Goal: Task Accomplishment & Management: Manage account settings

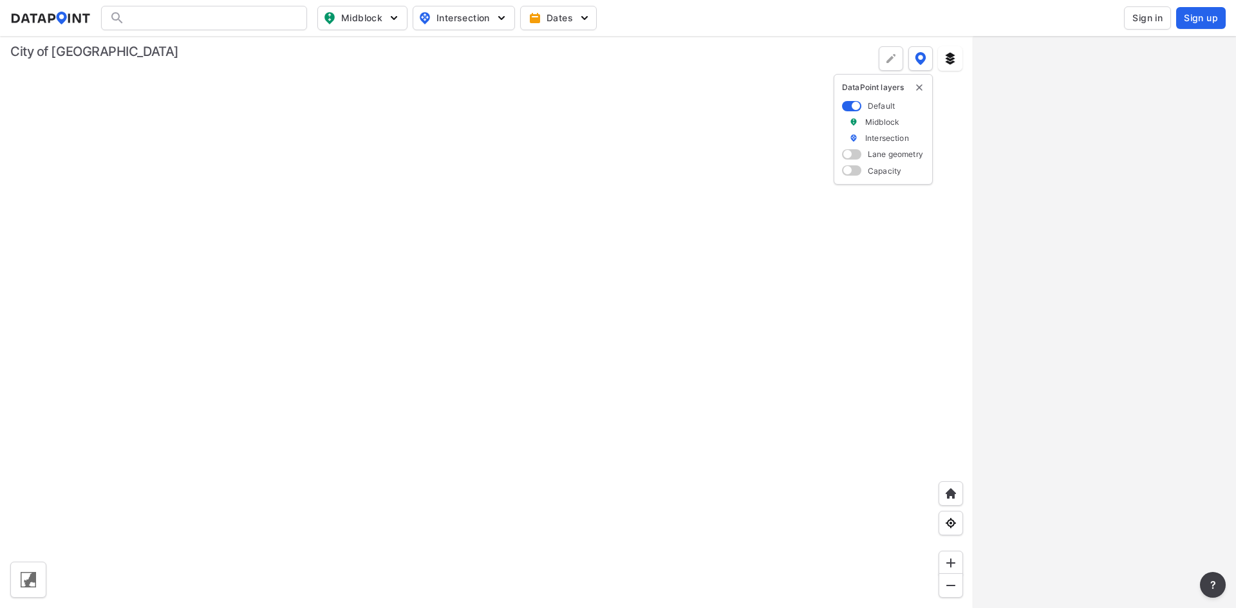
click at [1160, 21] on span "Sign in" at bounding box center [1147, 18] width 30 height 13
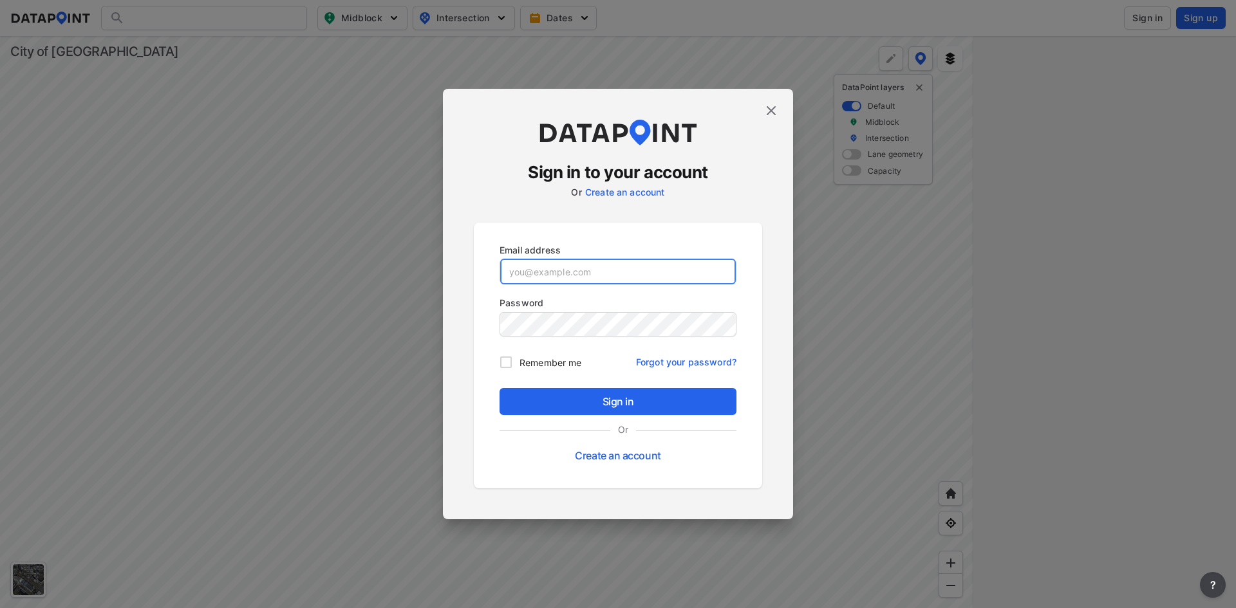
type input "[EMAIL_ADDRESS][DOMAIN_NAME]"
click at [624, 418] on div "Sign in Or Create an account" at bounding box center [618, 428] width 237 height 80
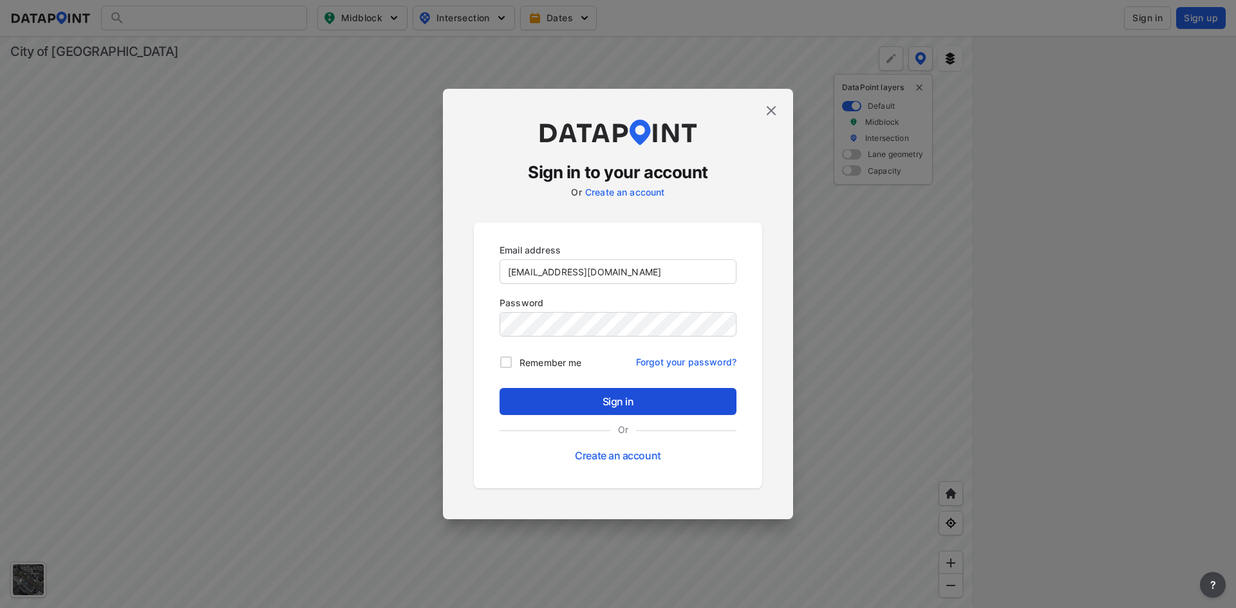
click at [622, 399] on span "Sign in" at bounding box center [618, 401] width 216 height 15
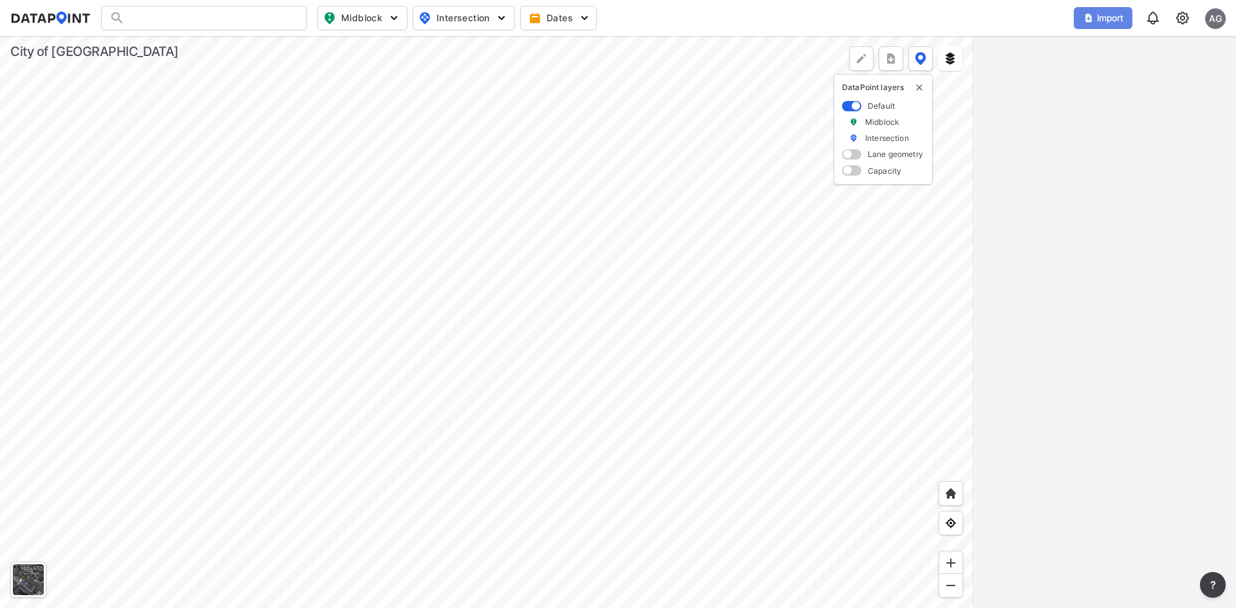
click at [1083, 11] on button "Import" at bounding box center [1103, 18] width 59 height 22
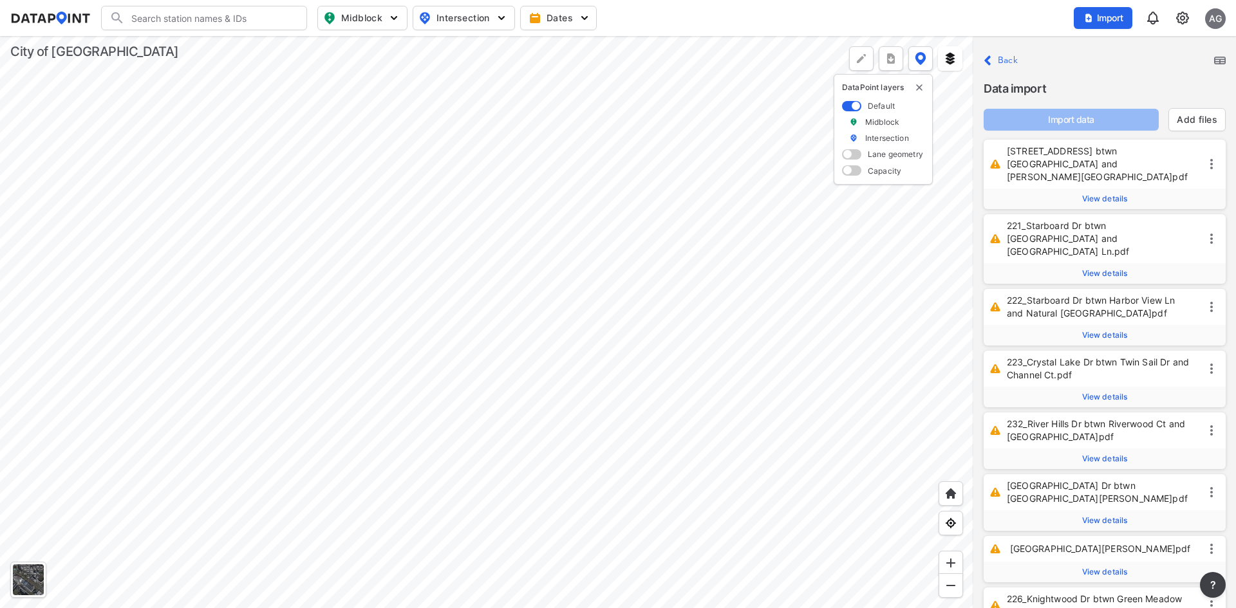
click at [1216, 55] on div "Close Back" at bounding box center [1105, 60] width 242 height 17
click at [1216, 63] on img at bounding box center [1220, 61] width 12 height 8
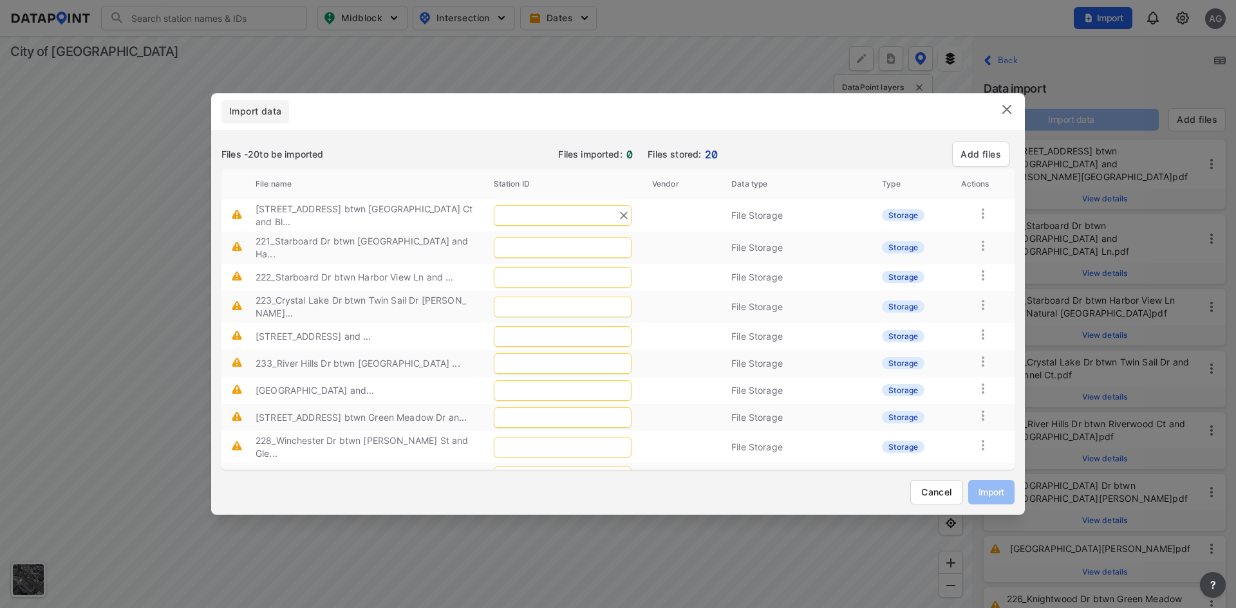
click at [564, 205] on input "text" at bounding box center [563, 215] width 138 height 21
type input "2"
type input "220"
type input "221"
type input "222"
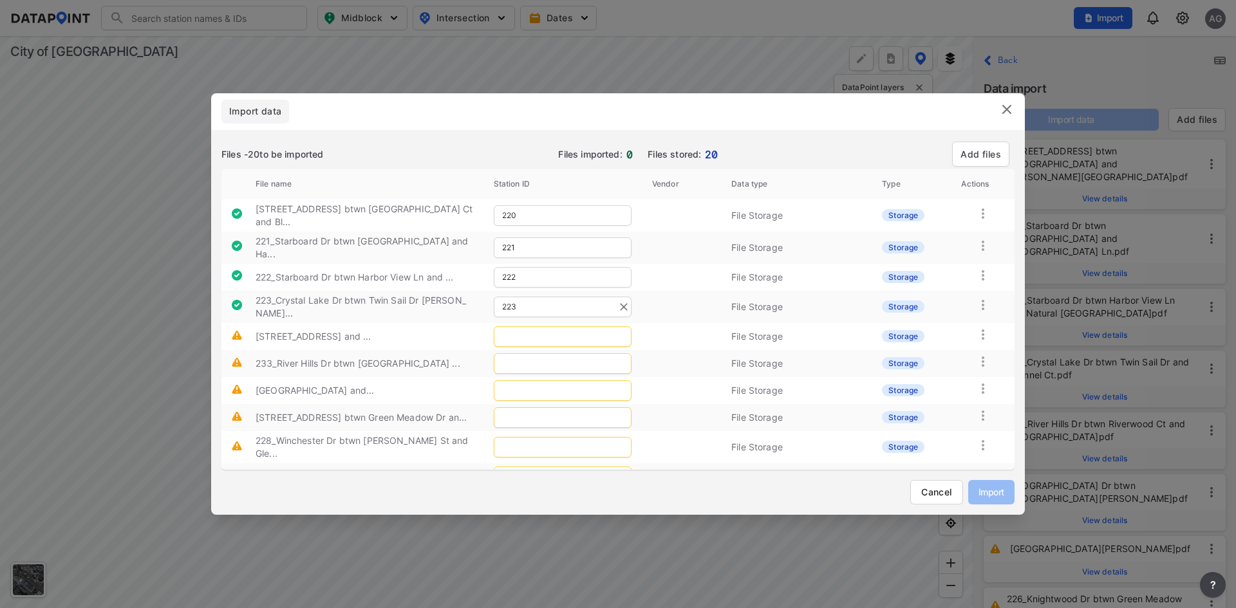
type input "223"
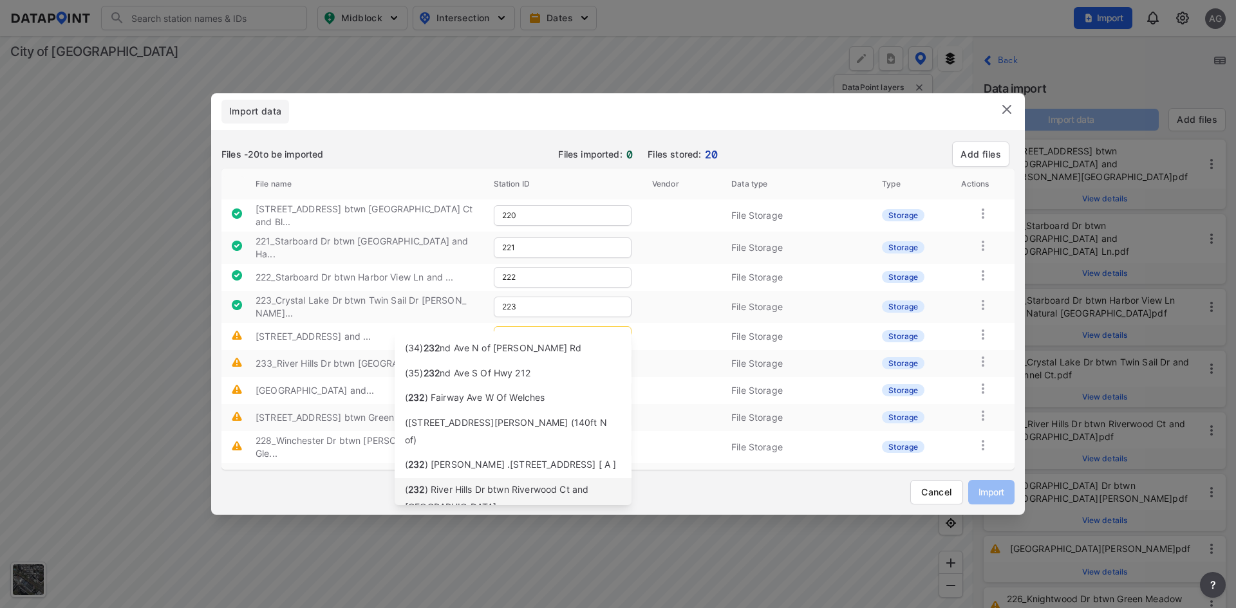
click at [472, 487] on span ") River Hills Dr btwn Riverwood Ct and [GEOGRAPHIC_DATA]" at bounding box center [496, 498] width 183 height 28
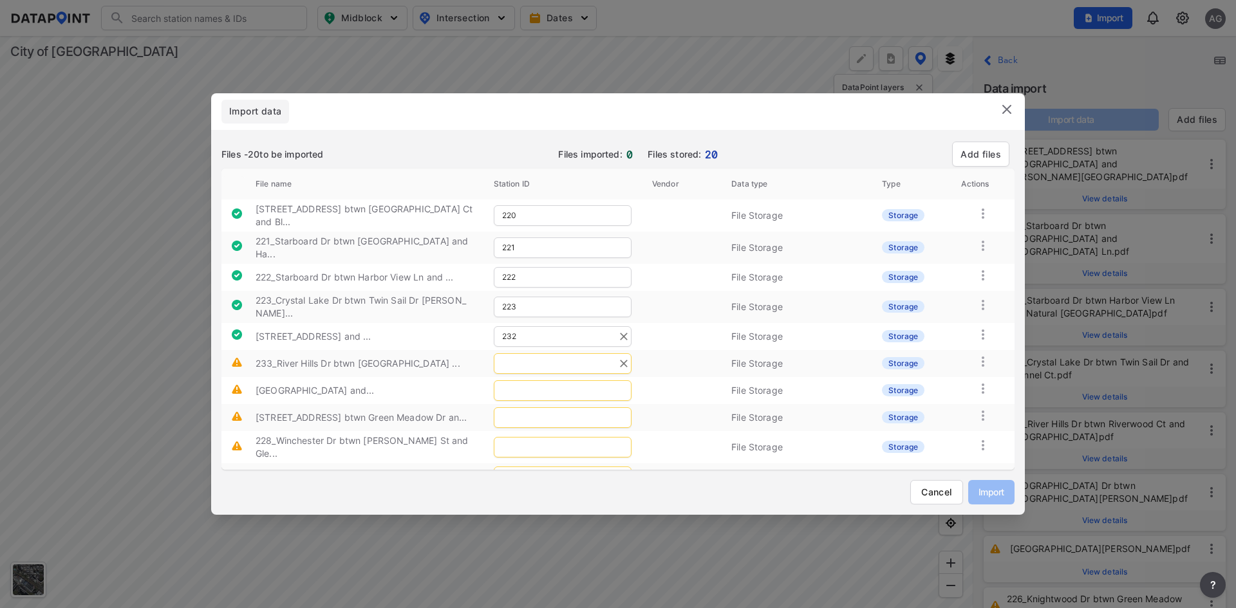
type input "232"
drag, startPoint x: 524, startPoint y: 342, endPoint x: 599, endPoint y: 309, distance: 82.2
click at [525, 353] on input "text" at bounding box center [563, 363] width 138 height 21
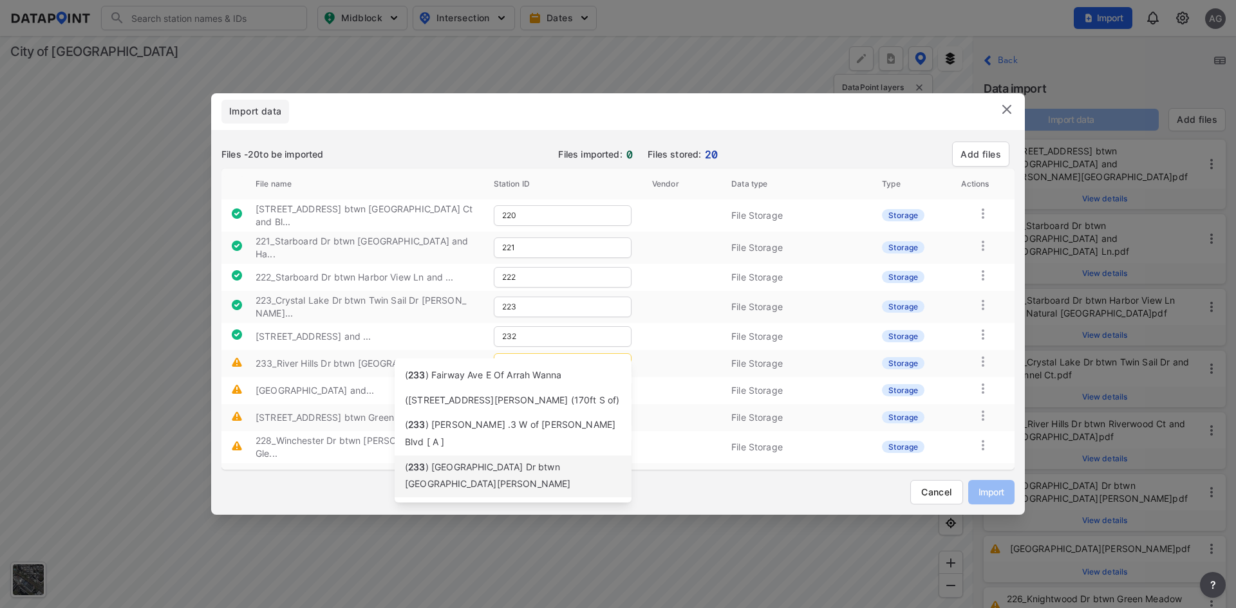
click at [496, 462] on span ") [GEOGRAPHIC_DATA] Dr btwn [GEOGRAPHIC_DATA][PERSON_NAME]" at bounding box center [488, 476] width 166 height 28
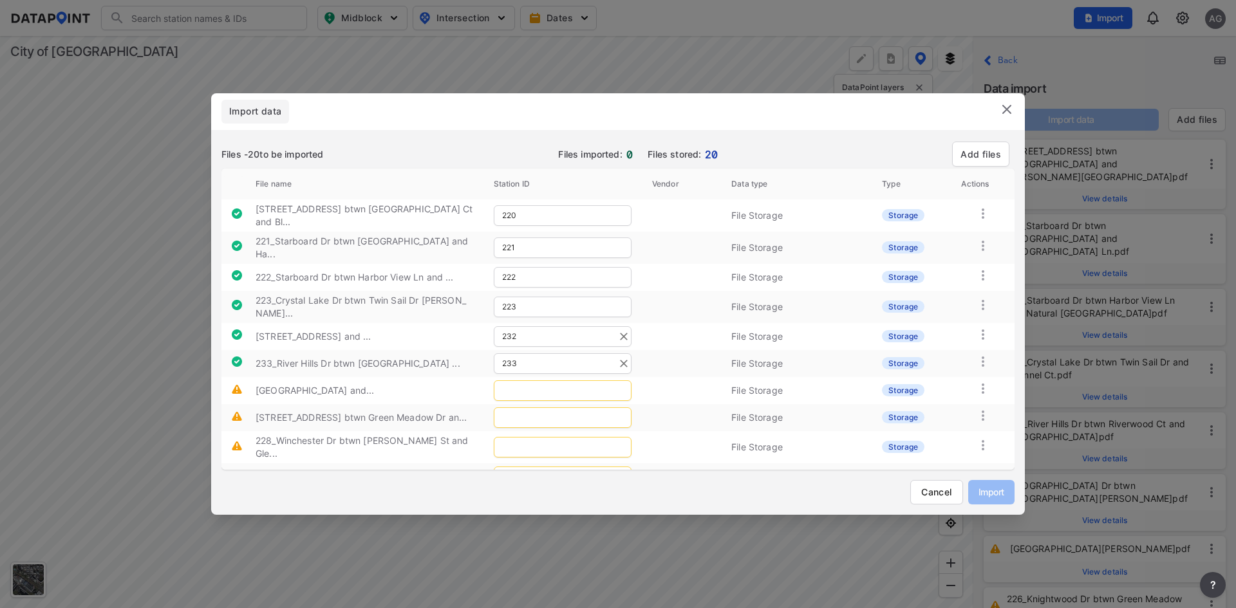
type input "233"
click at [513, 380] on input "text" at bounding box center [563, 390] width 138 height 21
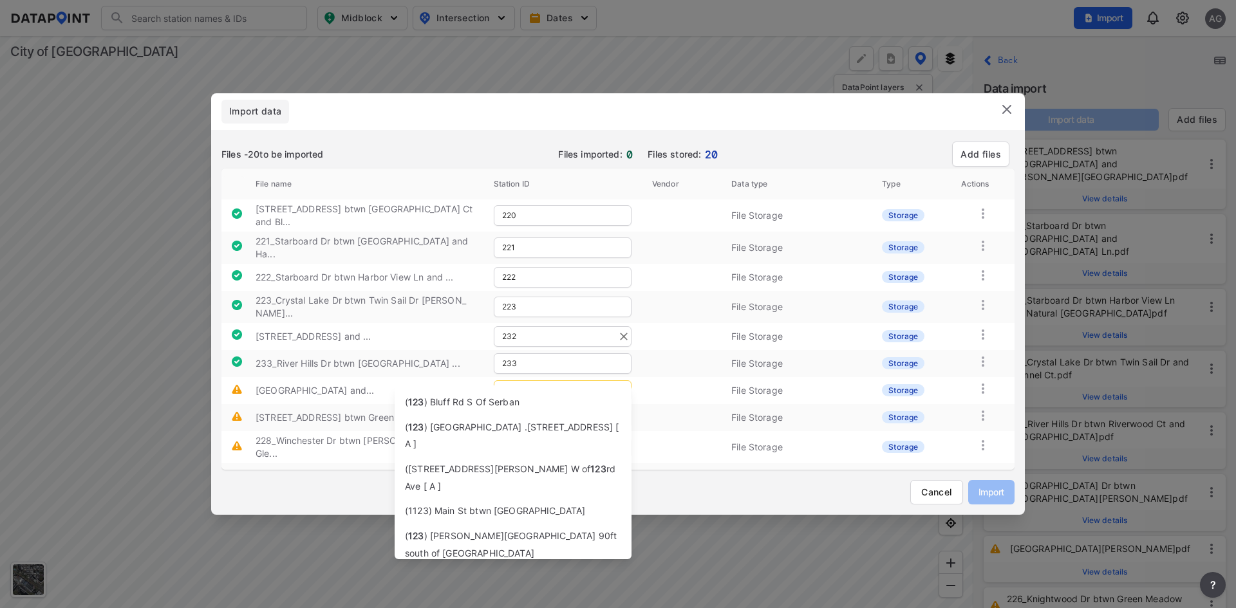
type input "1"
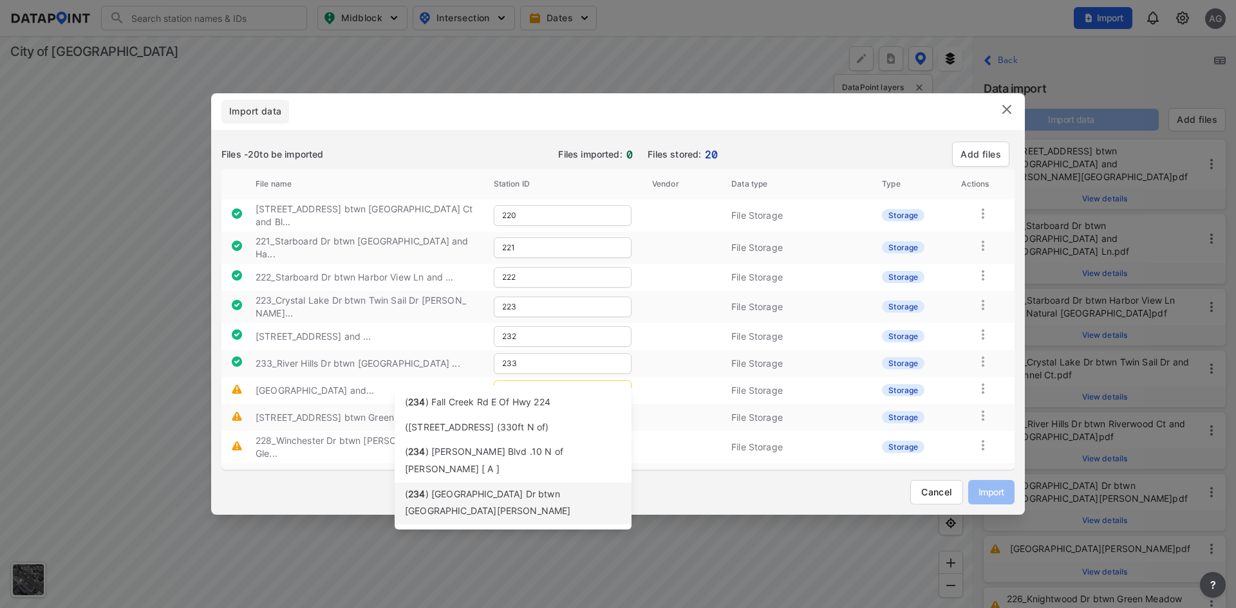
click at [438, 487] on div "( 234 ) [GEOGRAPHIC_DATA][PERSON_NAME]" at bounding box center [513, 504] width 216 height 34
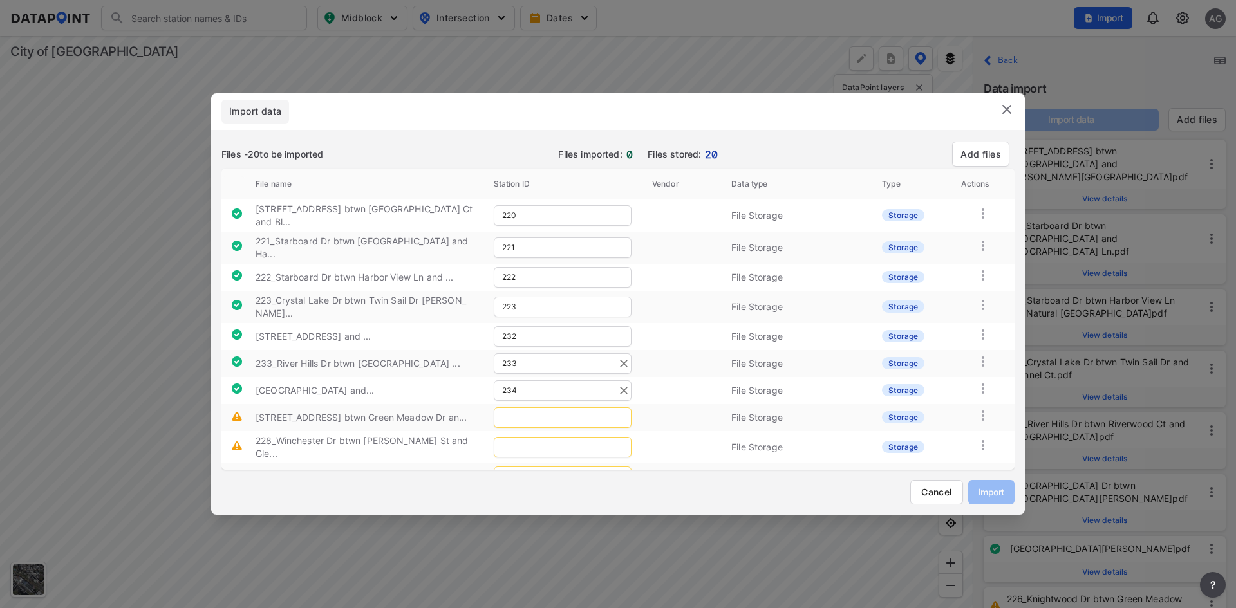
type input "234"
click at [520, 408] on input "text" at bounding box center [563, 418] width 138 height 21
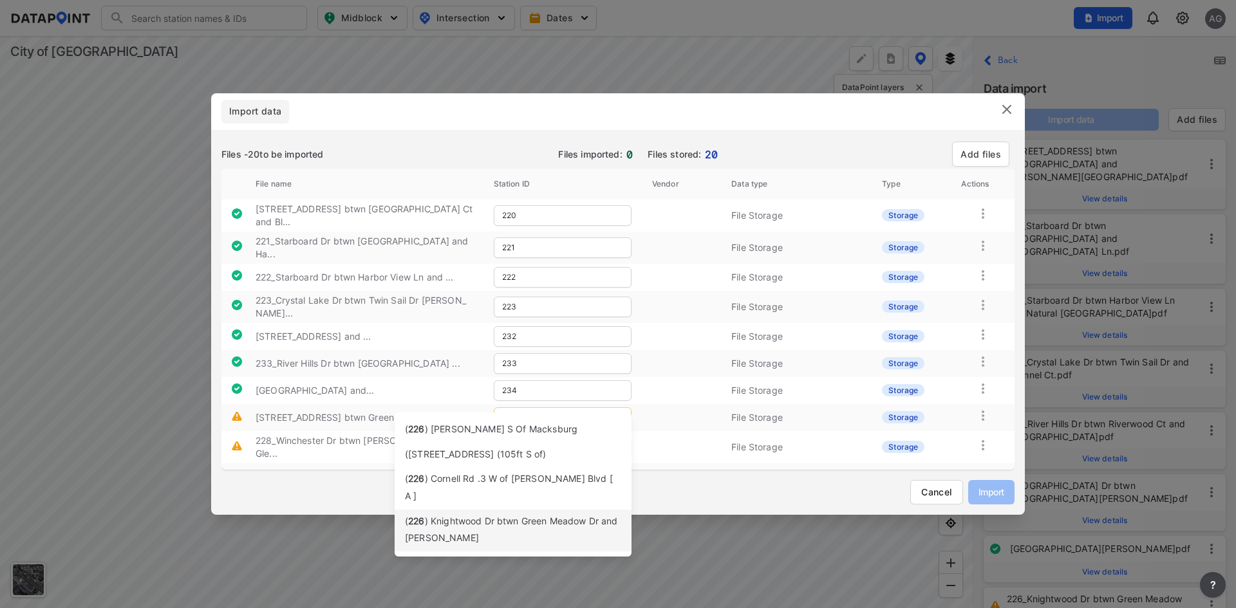
click at [497, 516] on span ") Knightwood Dr btwn Green Meadow Dr and [PERSON_NAME]" at bounding box center [511, 530] width 213 height 28
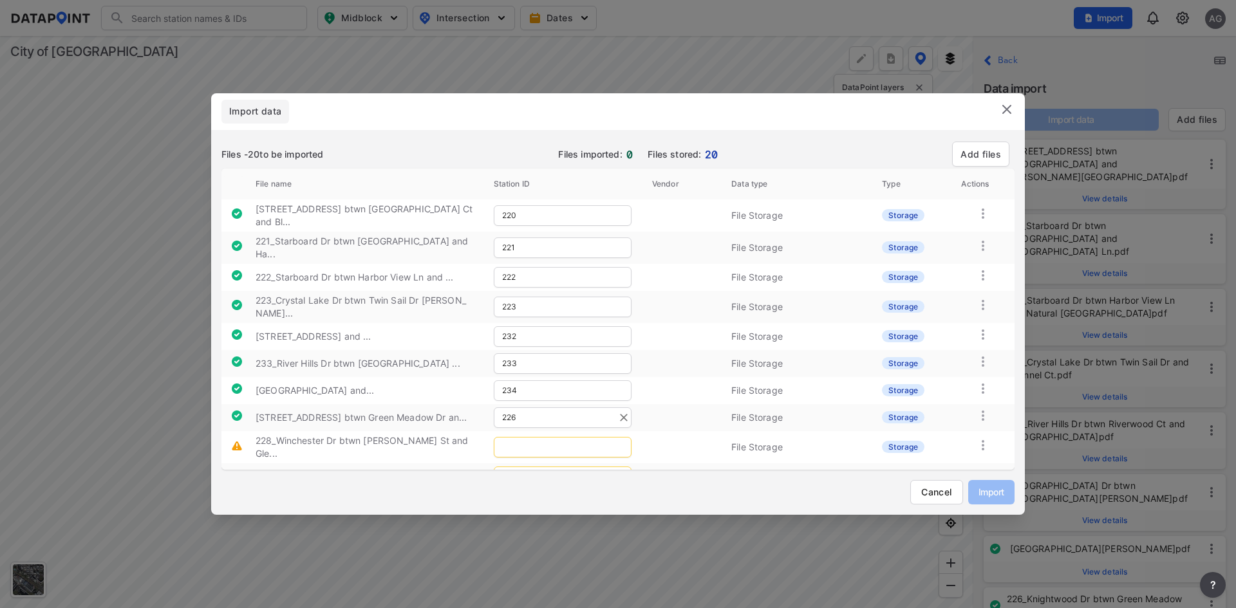
type input "226"
click at [541, 437] on input "text" at bounding box center [563, 447] width 138 height 21
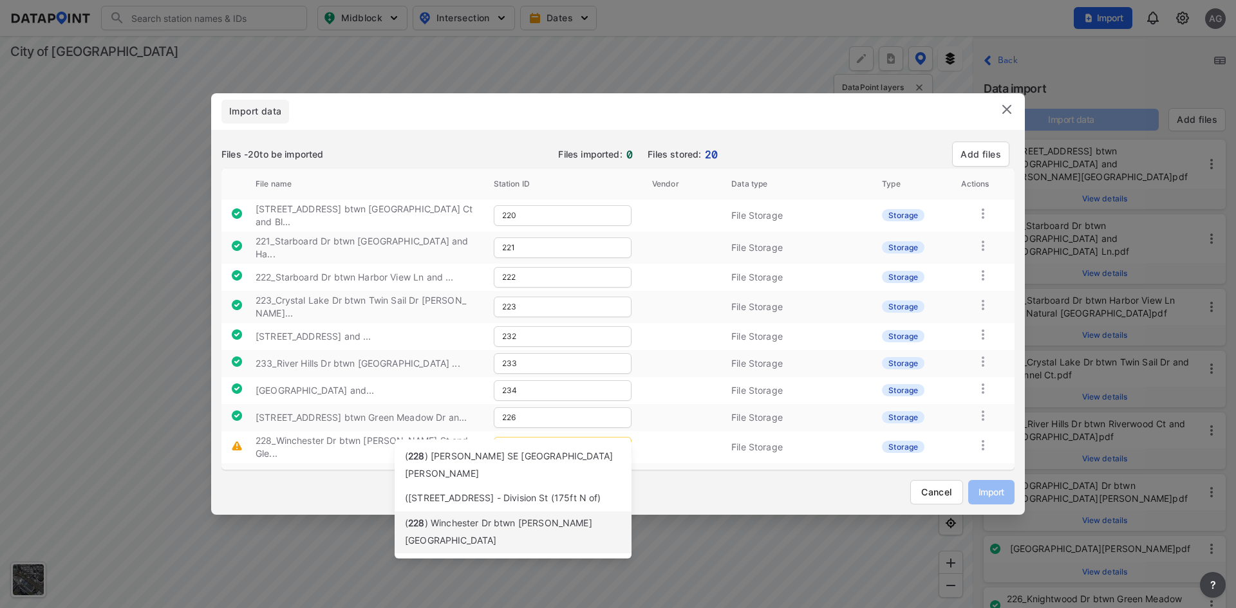
click at [448, 516] on div "( 228 ) Winchester Dr btwn [PERSON_NAME] [GEOGRAPHIC_DATA]" at bounding box center [513, 533] width 216 height 34
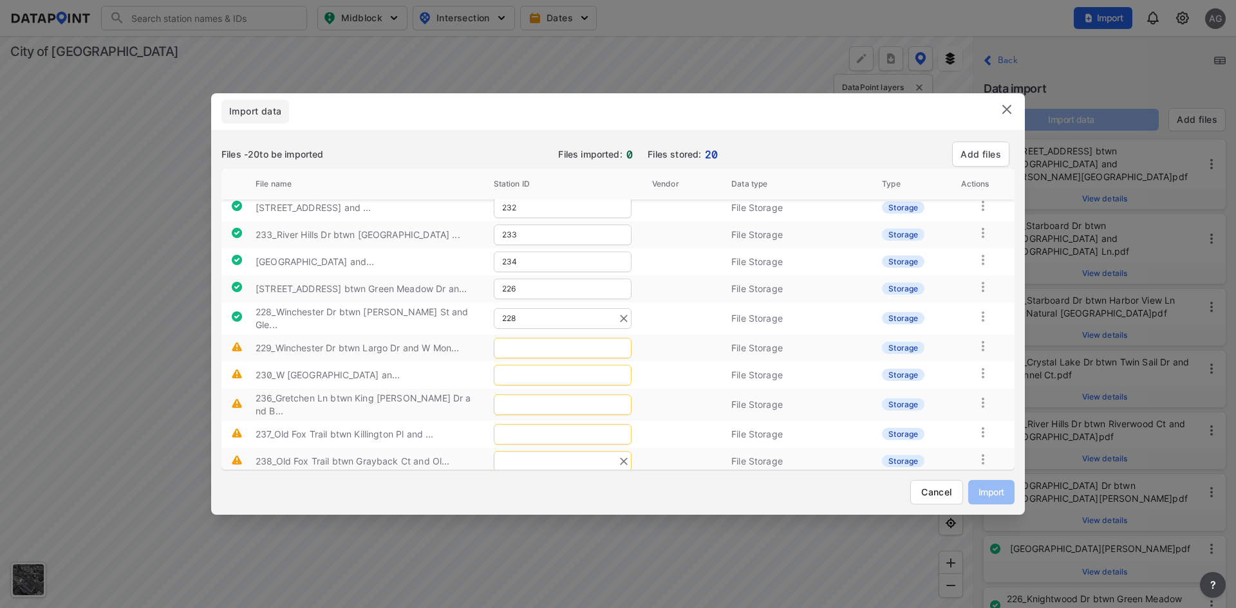
scroll to position [193, 0]
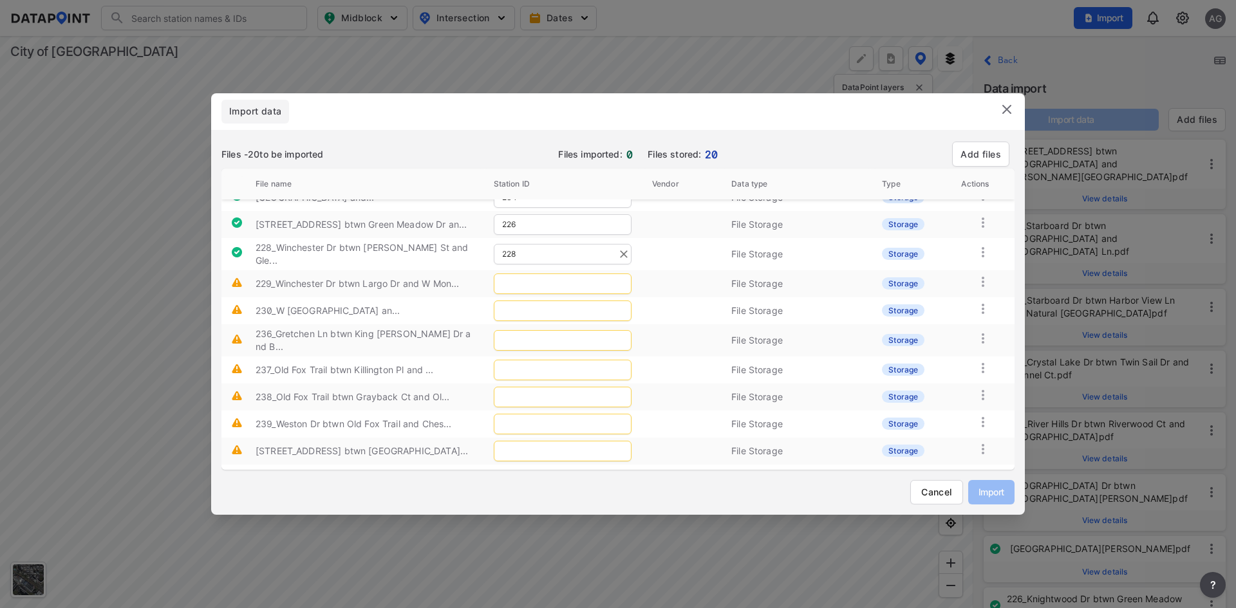
type input "228"
click at [531, 274] on td at bounding box center [563, 283] width 158 height 27
click at [536, 274] on input "text" at bounding box center [563, 284] width 138 height 21
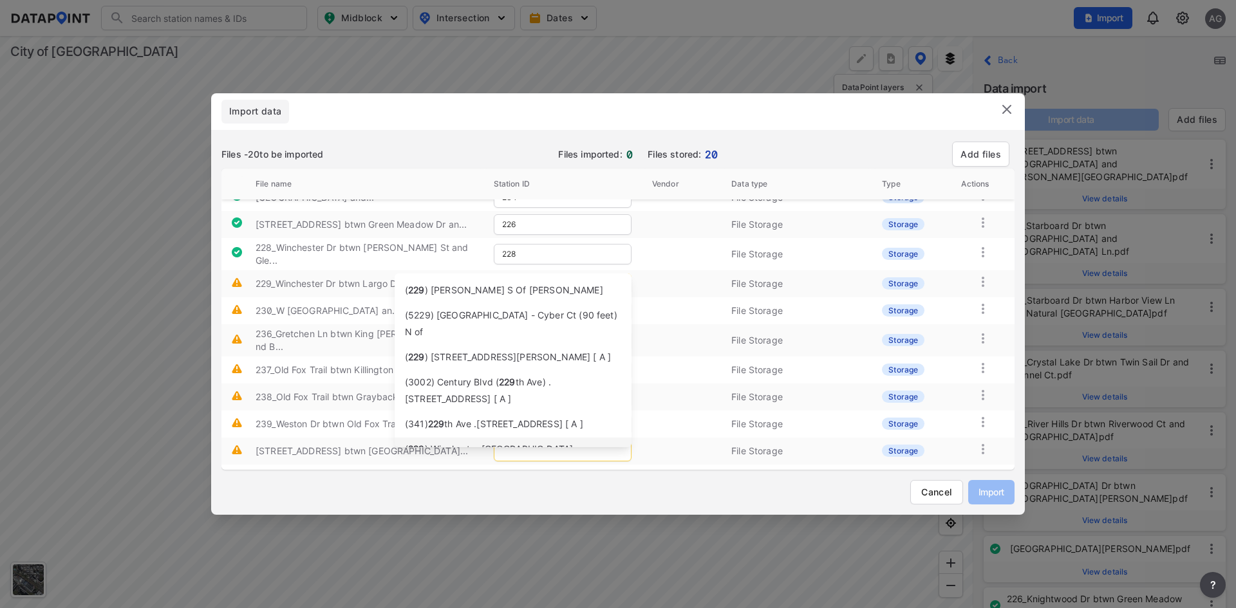
click at [507, 444] on span ") Winchester [GEOGRAPHIC_DATA]" at bounding box center [499, 449] width 149 height 11
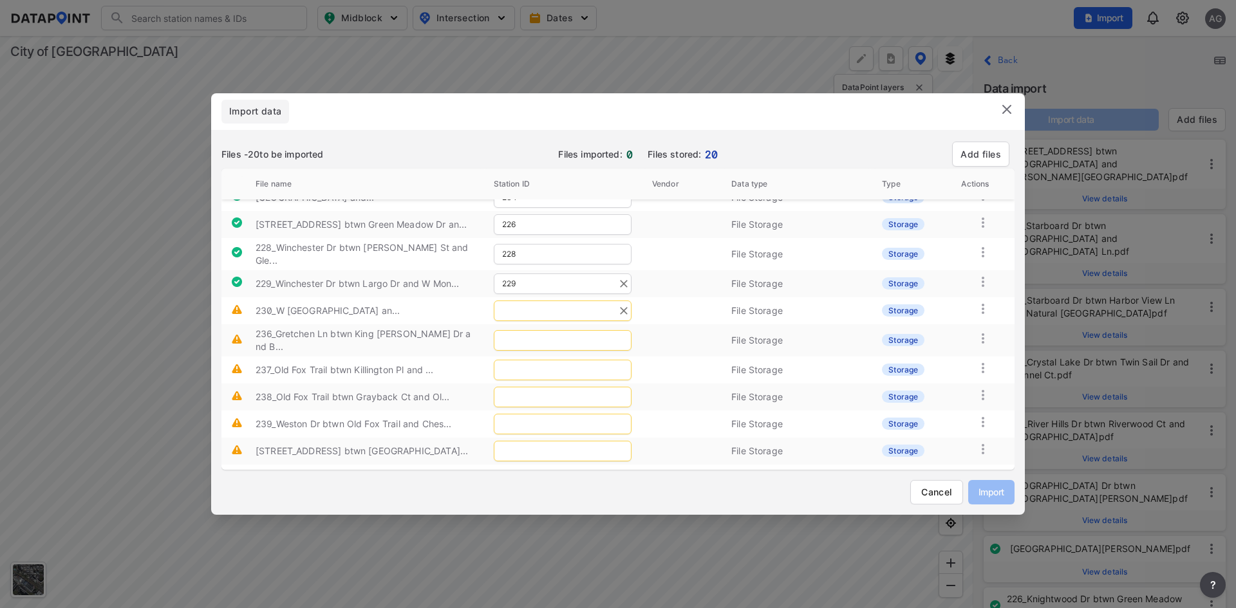
type input "229"
click at [536, 301] on input "text" at bounding box center [563, 311] width 138 height 21
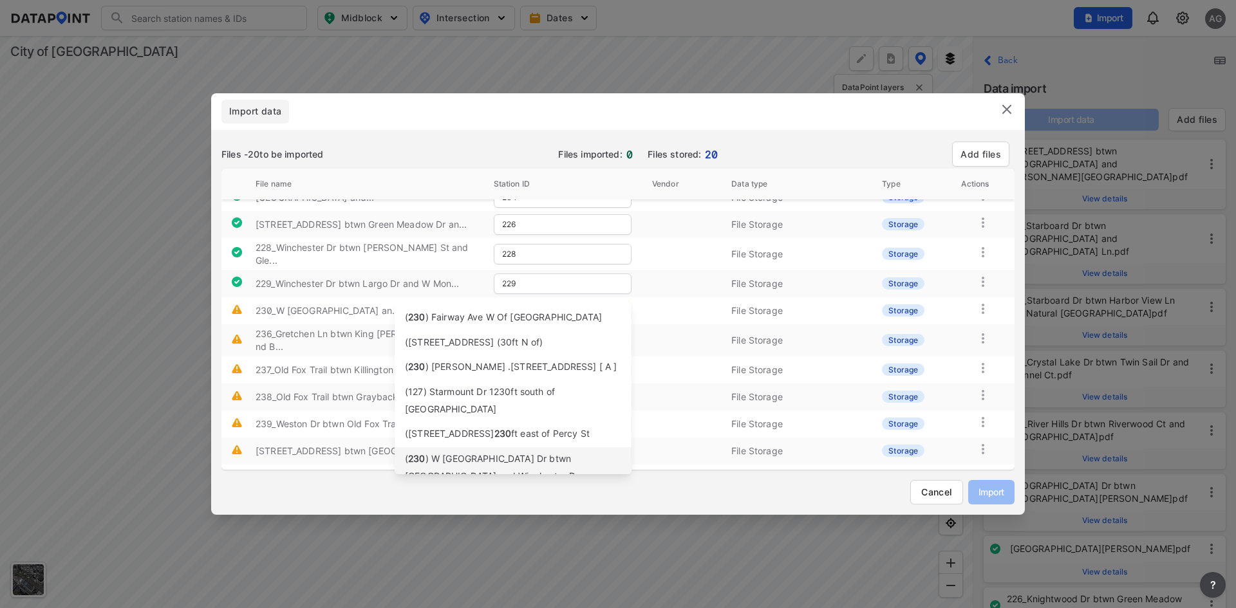
click at [496, 453] on span ") W [GEOGRAPHIC_DATA] Dr btwn [GEOGRAPHIC_DATA] and Winchester Dr" at bounding box center [492, 467] width 174 height 28
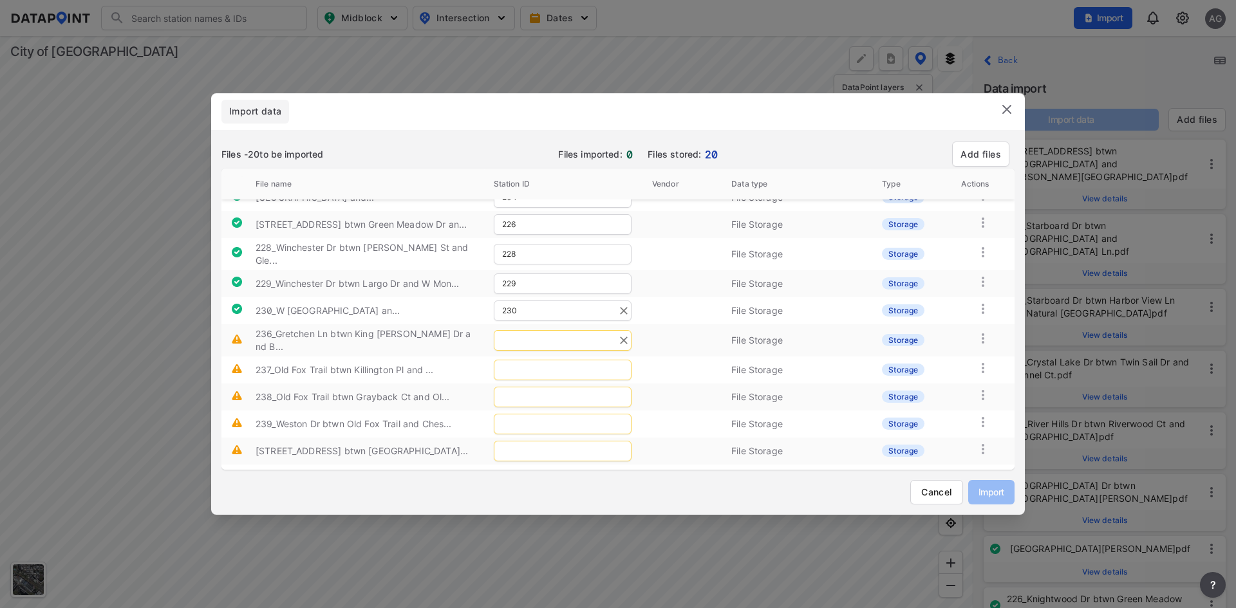
type input "230"
click at [538, 330] on input "text" at bounding box center [563, 340] width 138 height 21
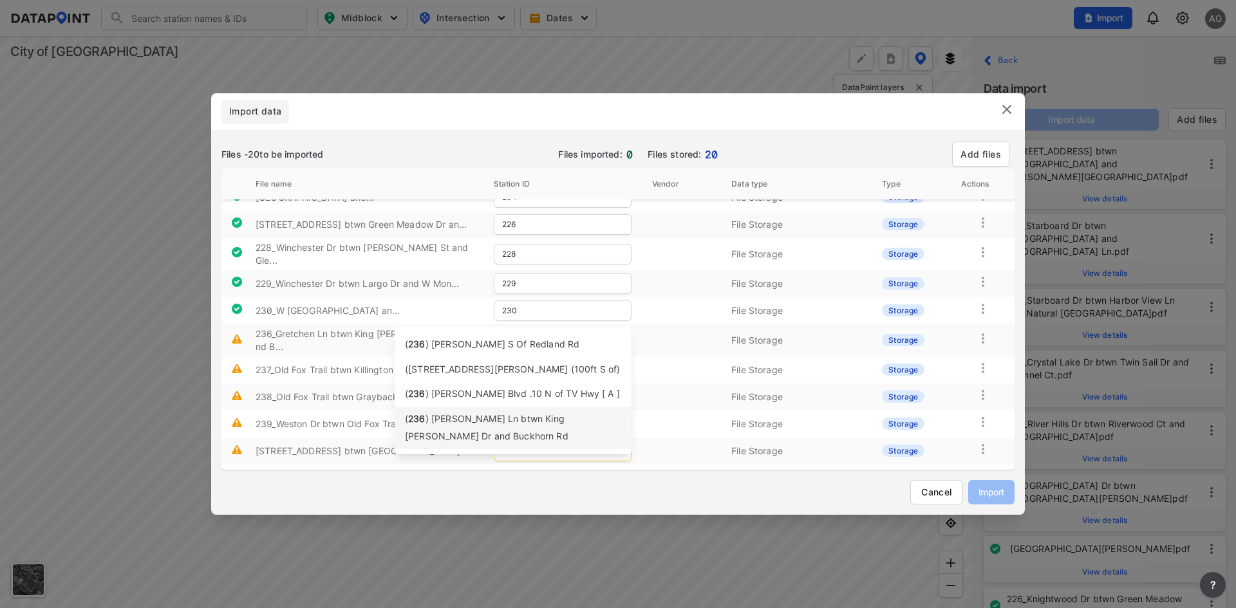
click at [467, 428] on div "( 236 ) [PERSON_NAME] Ln btwn King [PERSON_NAME] Dr and Buckhorn Rd" at bounding box center [513, 428] width 216 height 34
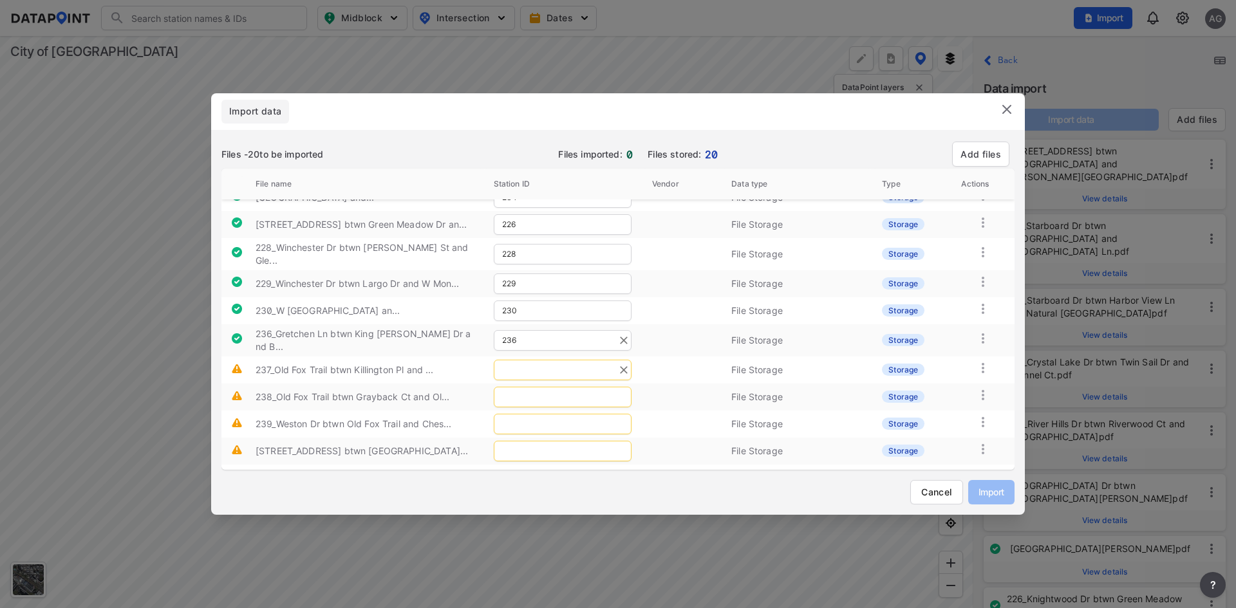
type input "236"
click at [534, 360] on input "text" at bounding box center [563, 370] width 138 height 21
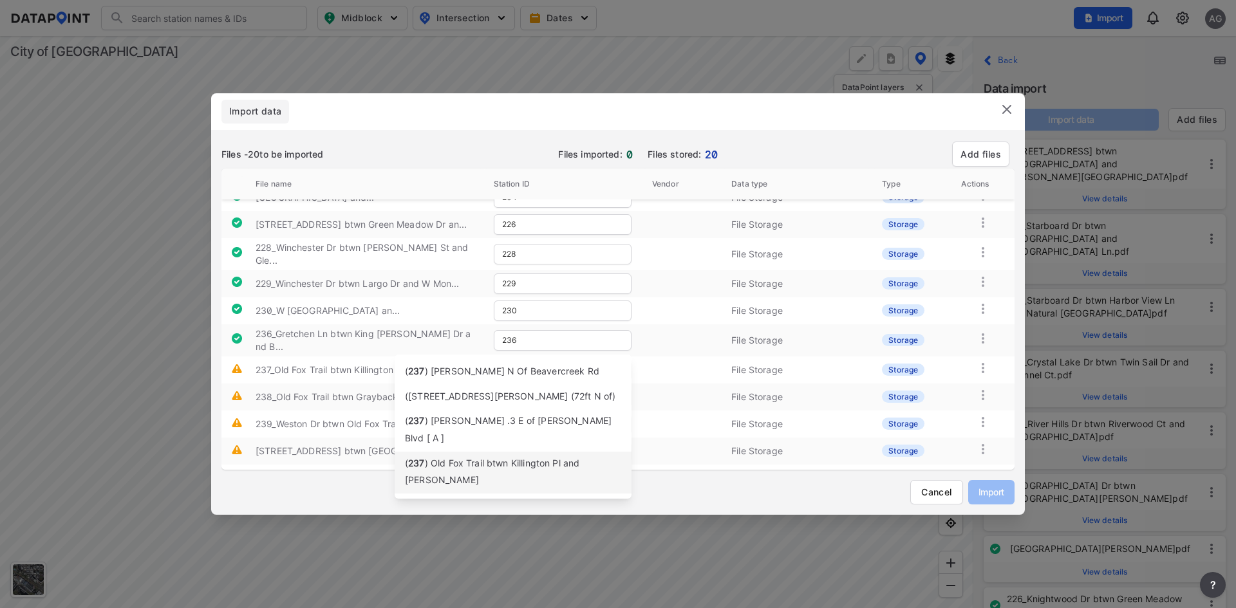
click at [464, 458] on span ") Old Fox Trail btwn Killington Pl and [PERSON_NAME]" at bounding box center [492, 472] width 174 height 28
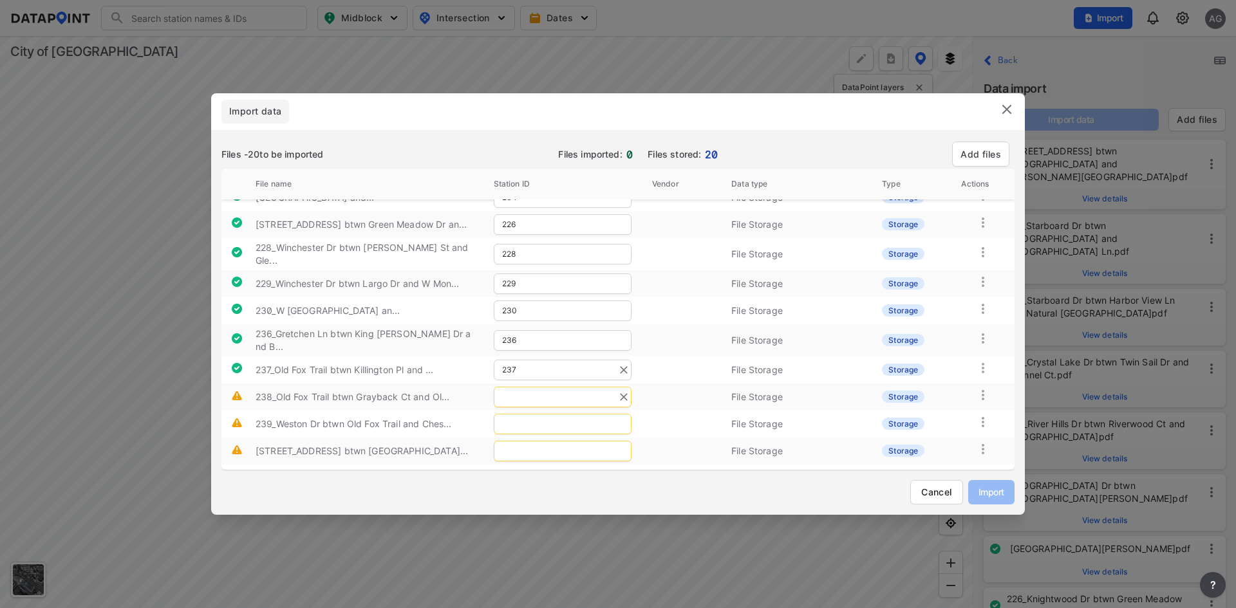
type input "237"
drag, startPoint x: 528, startPoint y: 371, endPoint x: 577, endPoint y: 346, distance: 55.6
click at [529, 387] on input "text" at bounding box center [563, 397] width 138 height 21
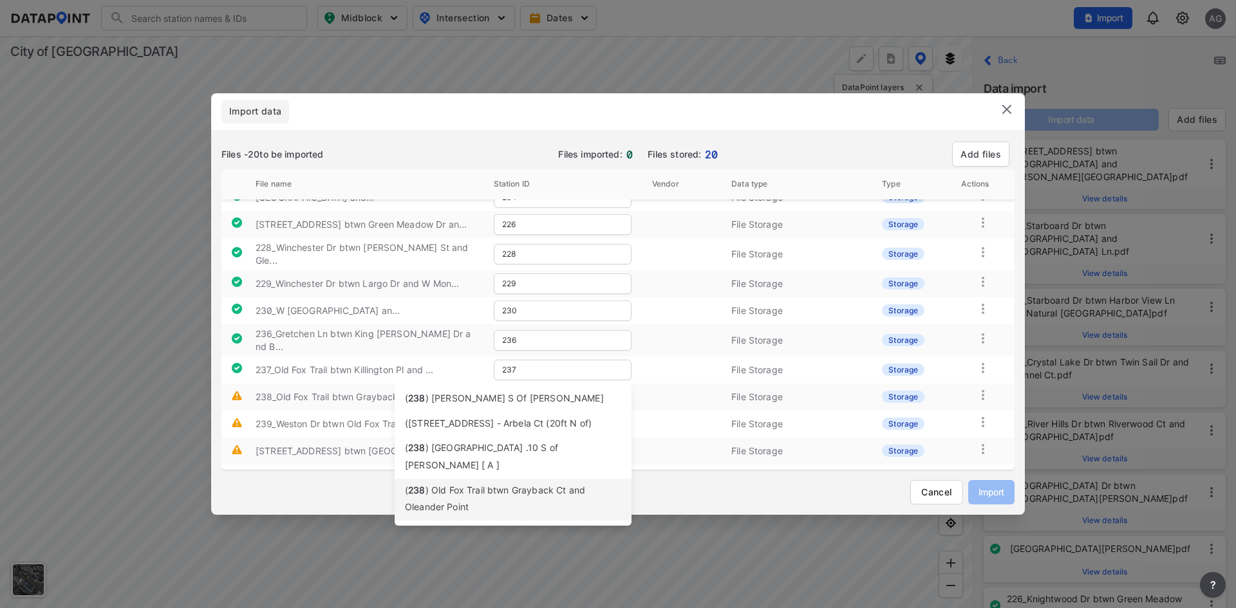
click at [455, 483] on div "( 238 ) Old Fox Trail btwn Grayback Ct and Oleander Point" at bounding box center [513, 500] width 216 height 34
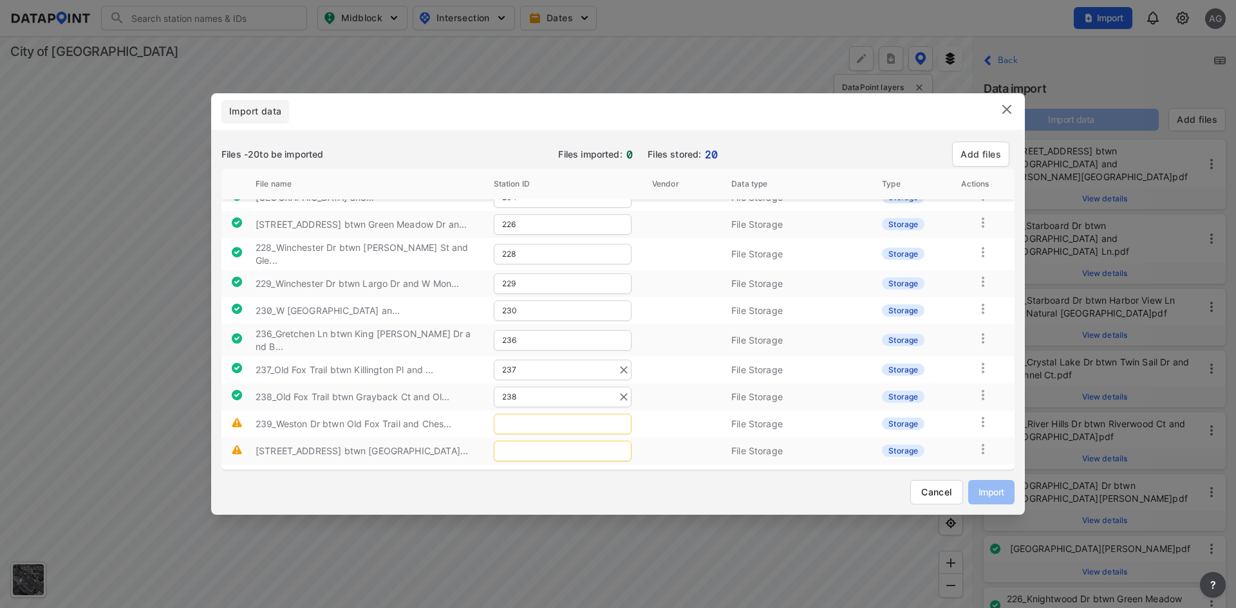
type input "238"
click at [532, 414] on input "text" at bounding box center [563, 424] width 138 height 21
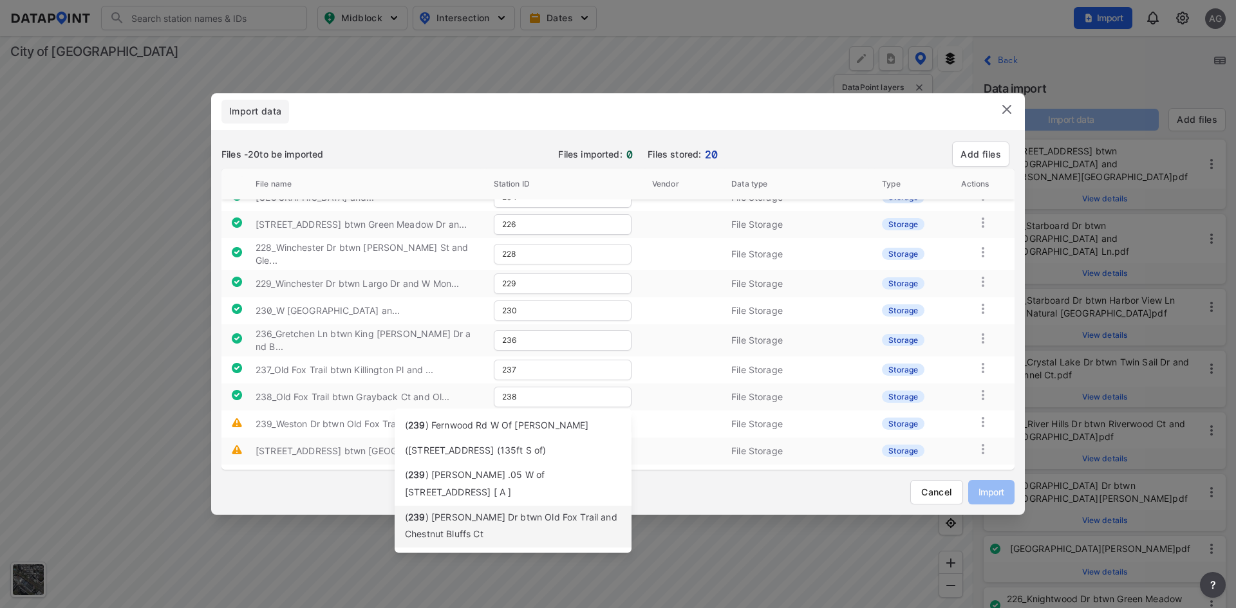
click at [506, 516] on div "( 239 ) Weston Dr btwn Old Fox Trail and Chestnut Bluffs Ct" at bounding box center [513, 527] width 216 height 34
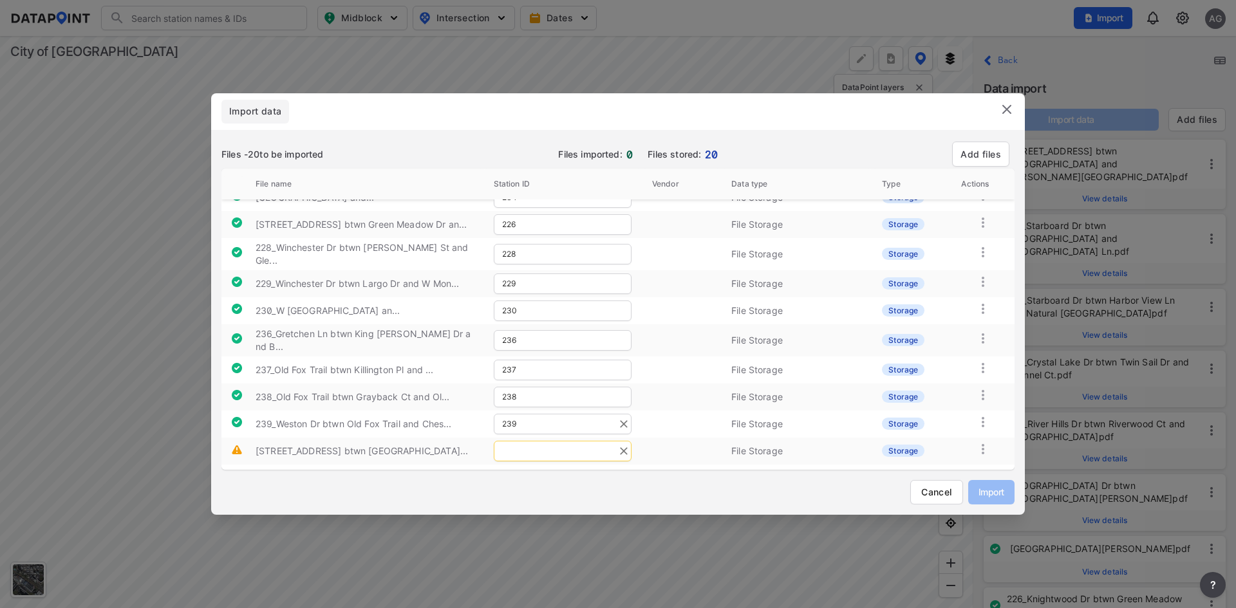
type input "239"
drag, startPoint x: 521, startPoint y: 418, endPoint x: 512, endPoint y: 417, distance: 9.2
click at [523, 441] on input "text" at bounding box center [563, 451] width 138 height 21
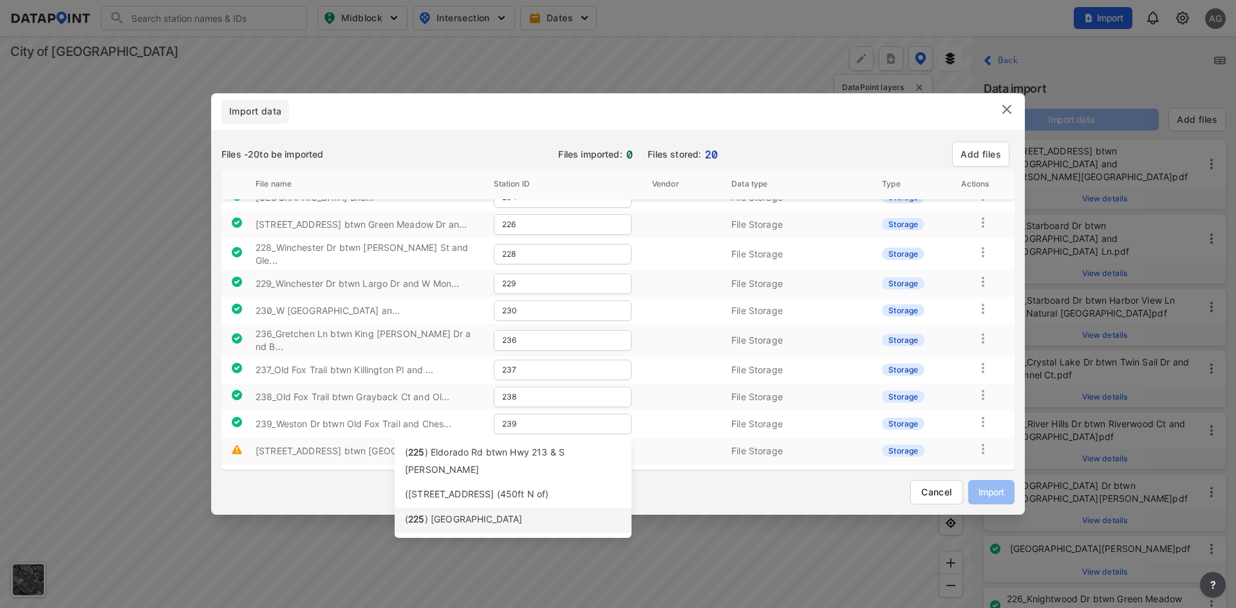
click at [483, 514] on span ") [GEOGRAPHIC_DATA]" at bounding box center [474, 519] width 98 height 11
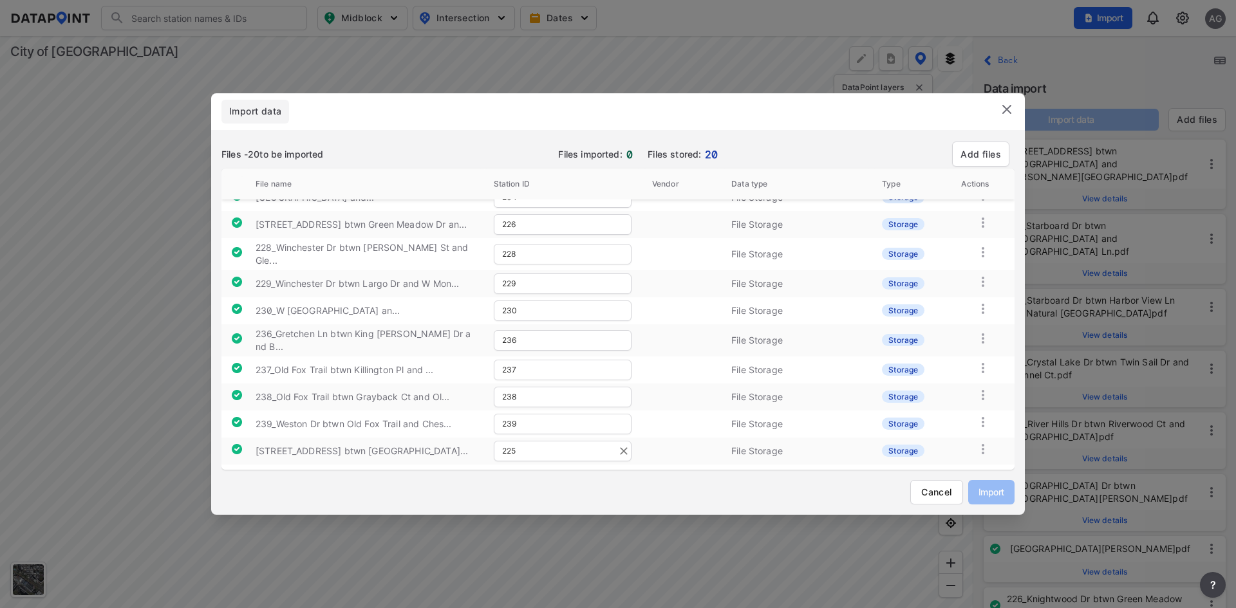
scroll to position [270, 0]
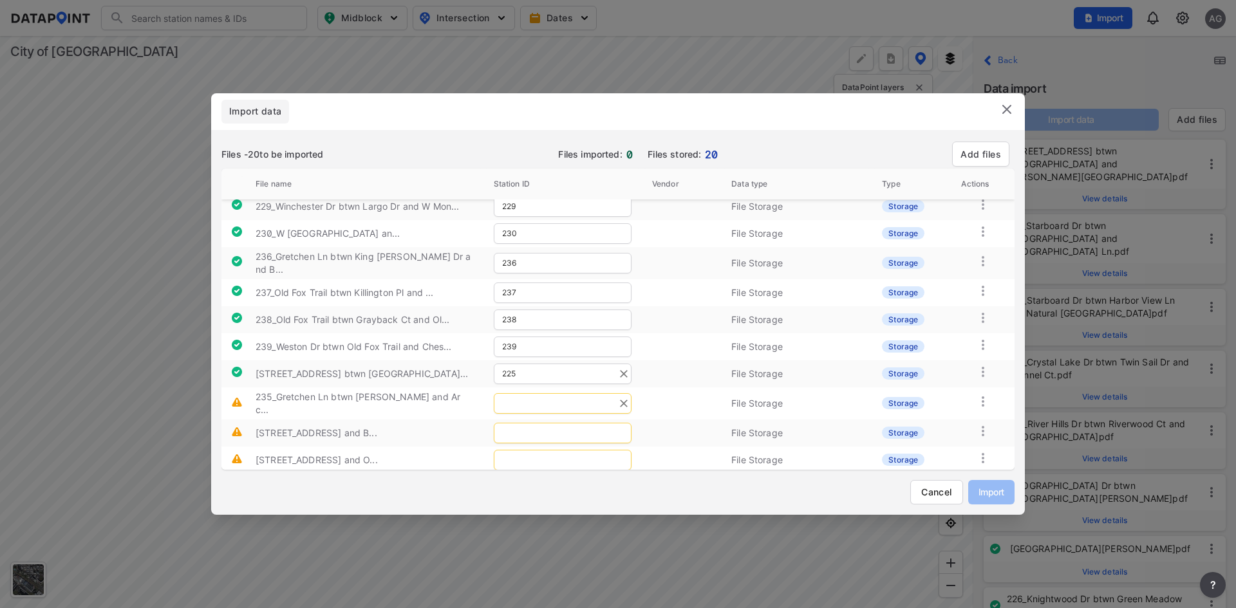
type input "225"
click at [552, 393] on input "text" at bounding box center [563, 403] width 138 height 21
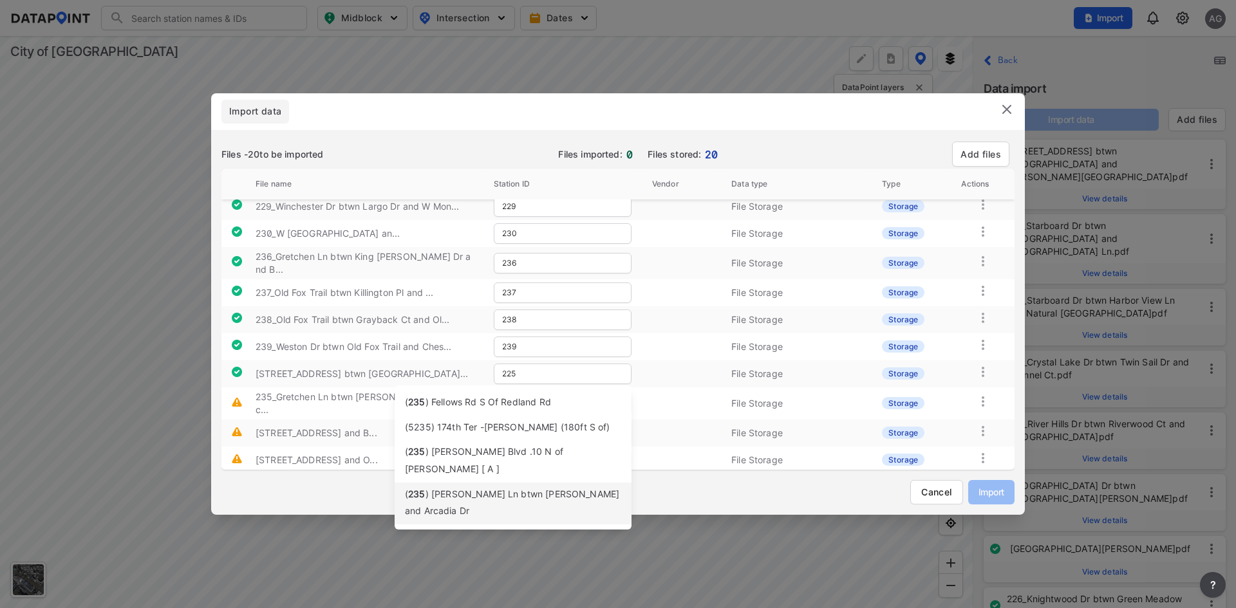
click at [462, 487] on div "( 235 ) [PERSON_NAME] Ln btwn [PERSON_NAME] and Arcadia Dr" at bounding box center [513, 504] width 216 height 34
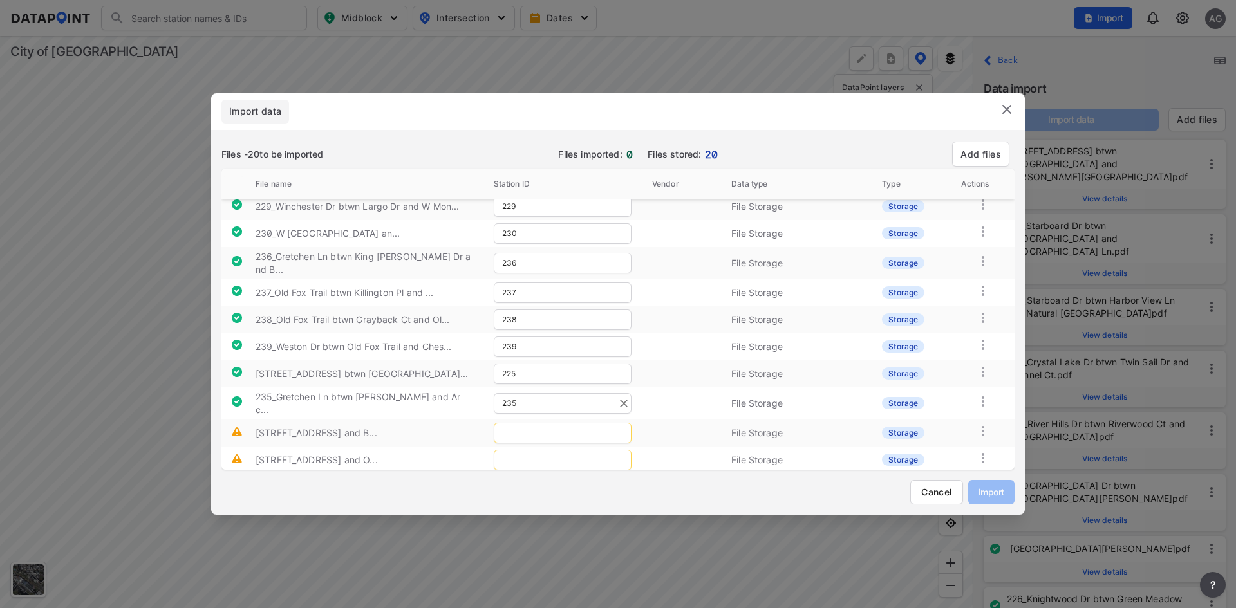
type input "235"
click at [536, 423] on input "text" at bounding box center [563, 433] width 138 height 21
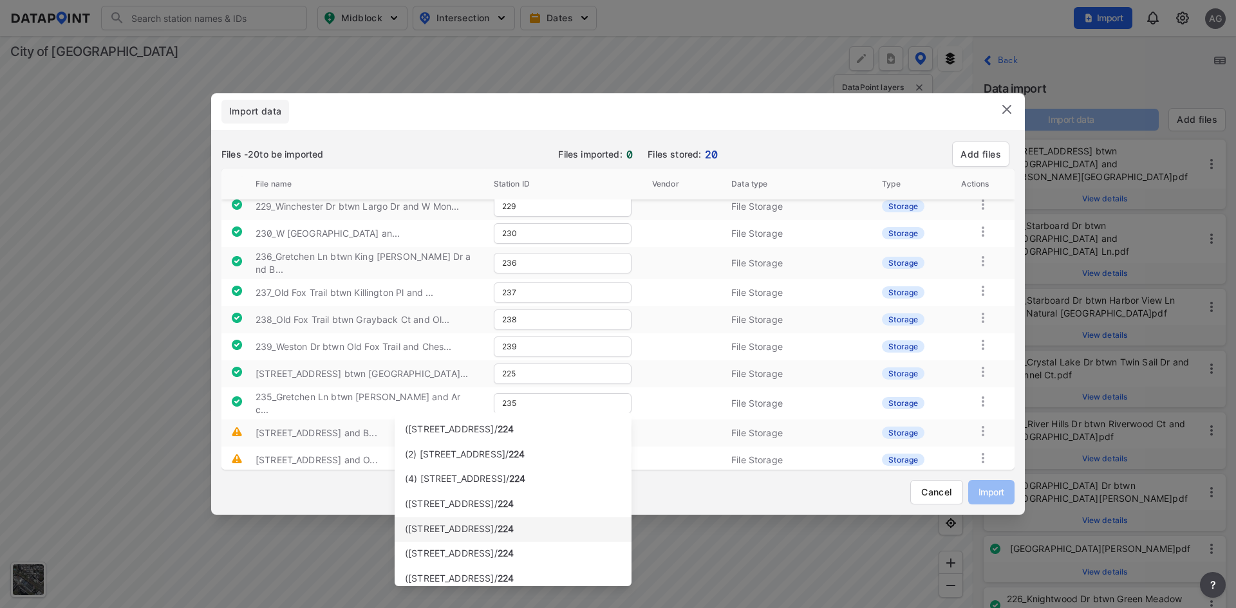
type input "2"
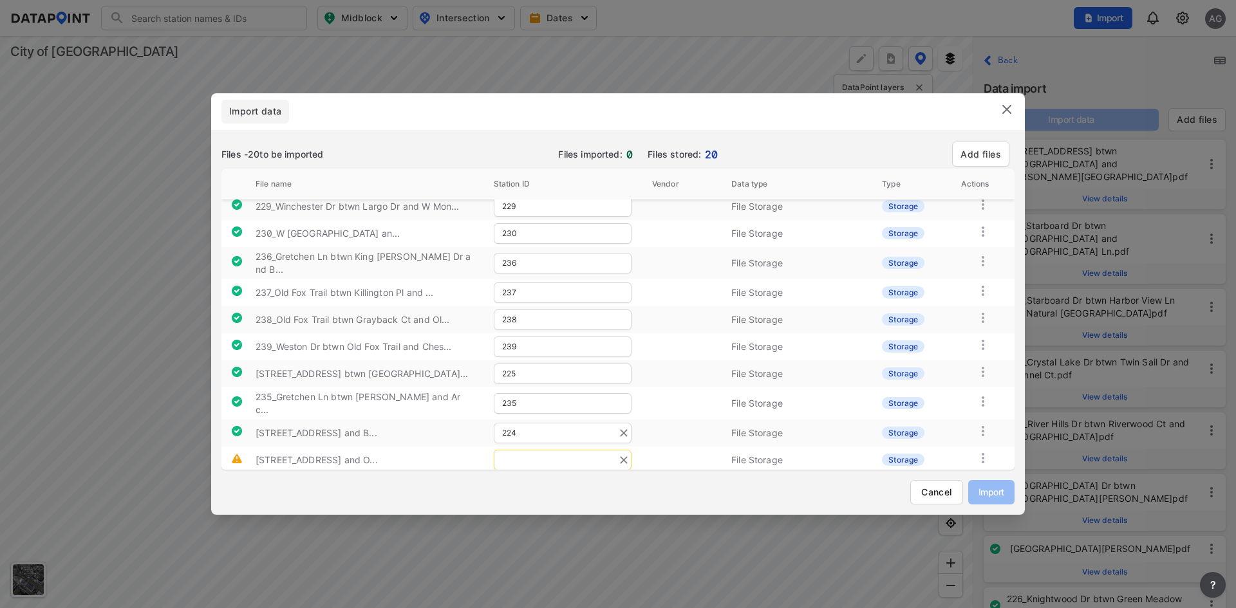
type input "224"
click at [521, 450] on input "text" at bounding box center [563, 460] width 138 height 21
type input "227"
type input "231"
click at [996, 484] on button "Import" at bounding box center [991, 492] width 46 height 24
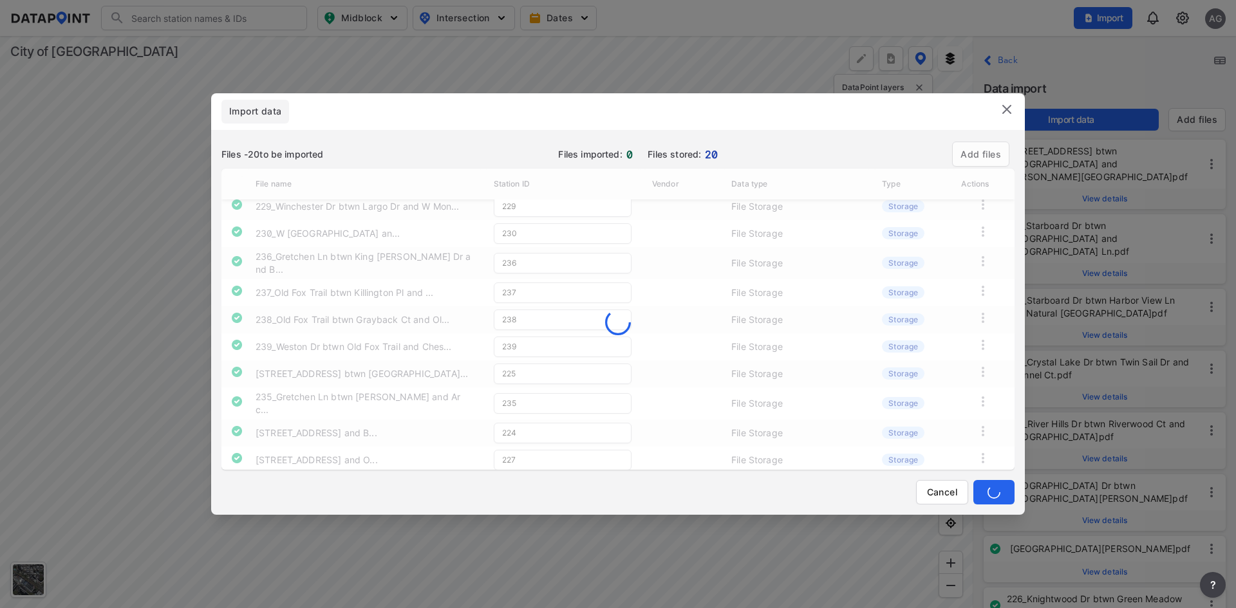
type input "222"
type input "223"
type input "232"
type input "234"
type input "226"
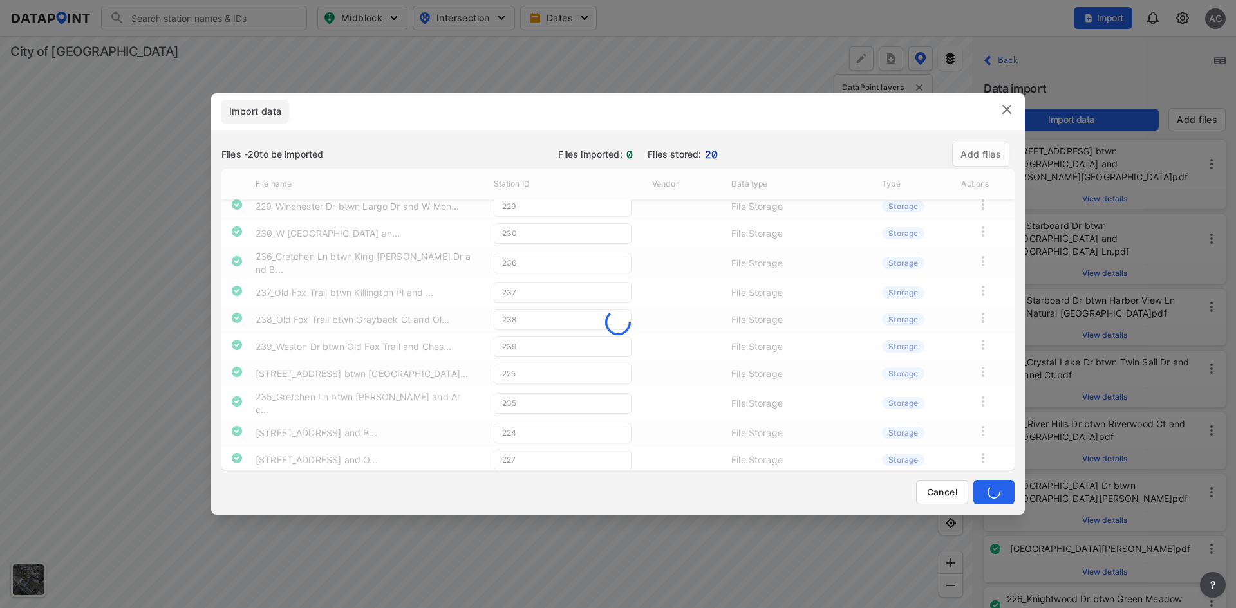
type input "228"
type input "229"
type input "230"
type input "236"
type input "237"
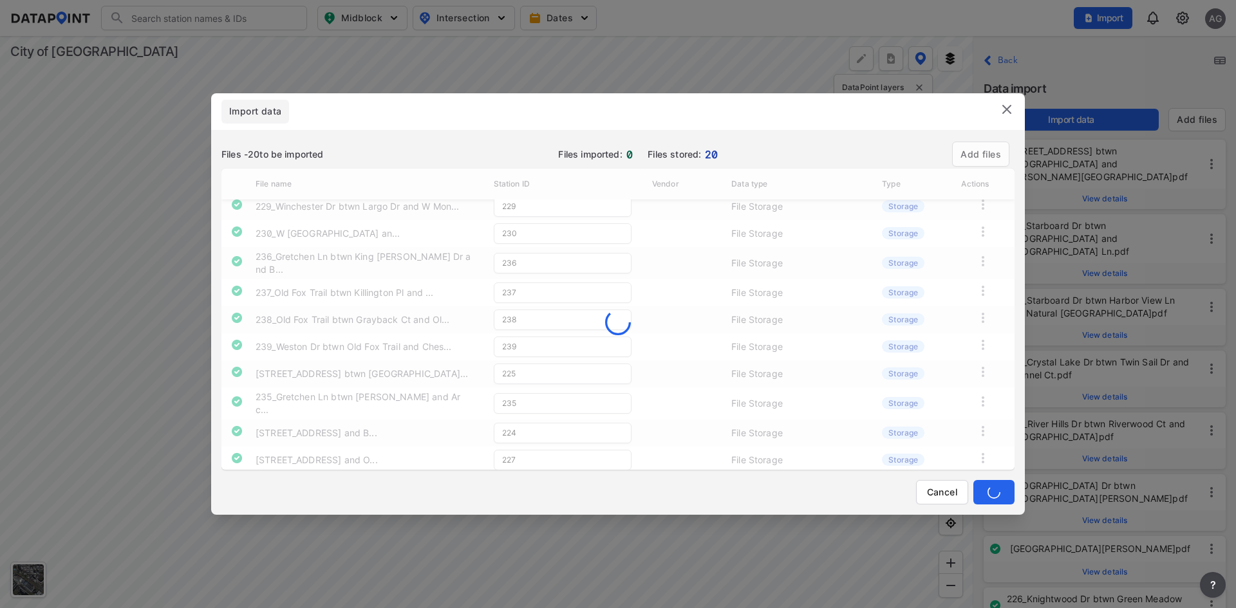
type input "238"
type input "239"
type input "225"
type input "235"
type input "224"
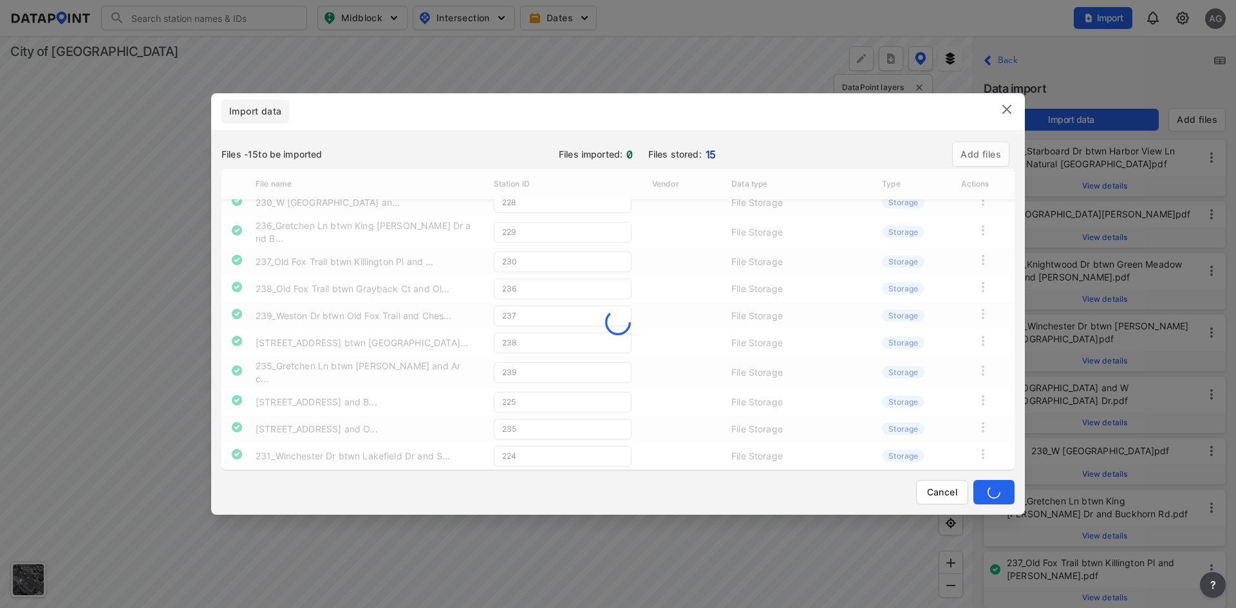
type input "234"
type input "226"
type input "228"
type input "229"
type input "230"
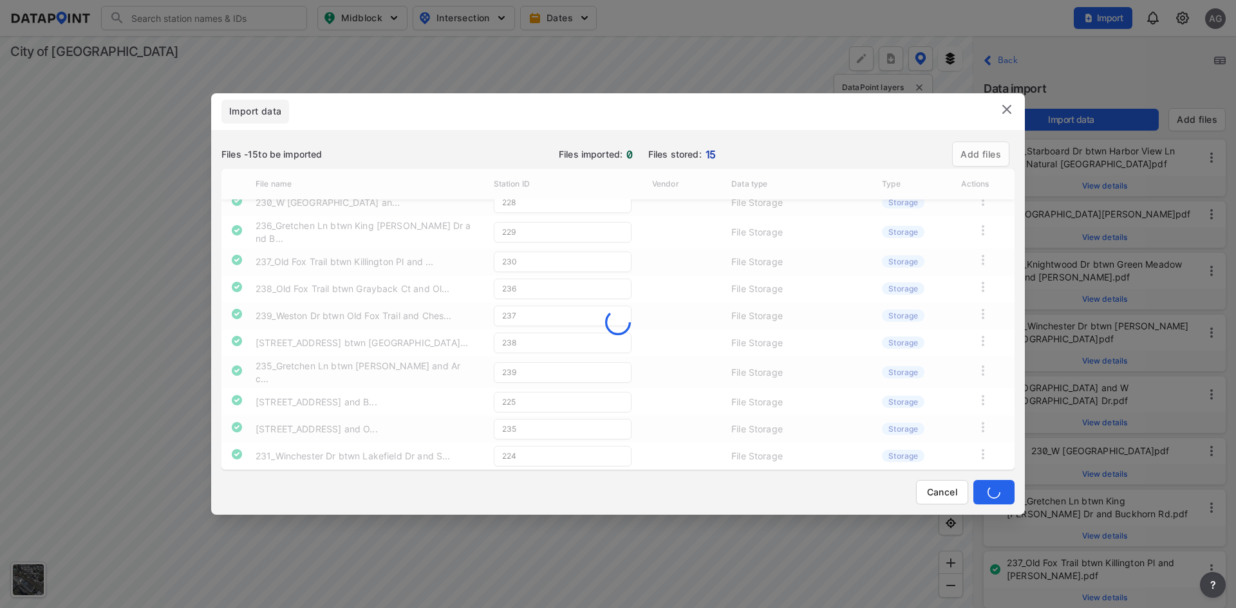
type input "236"
type input "237"
type input "238"
type input "239"
type input "225"
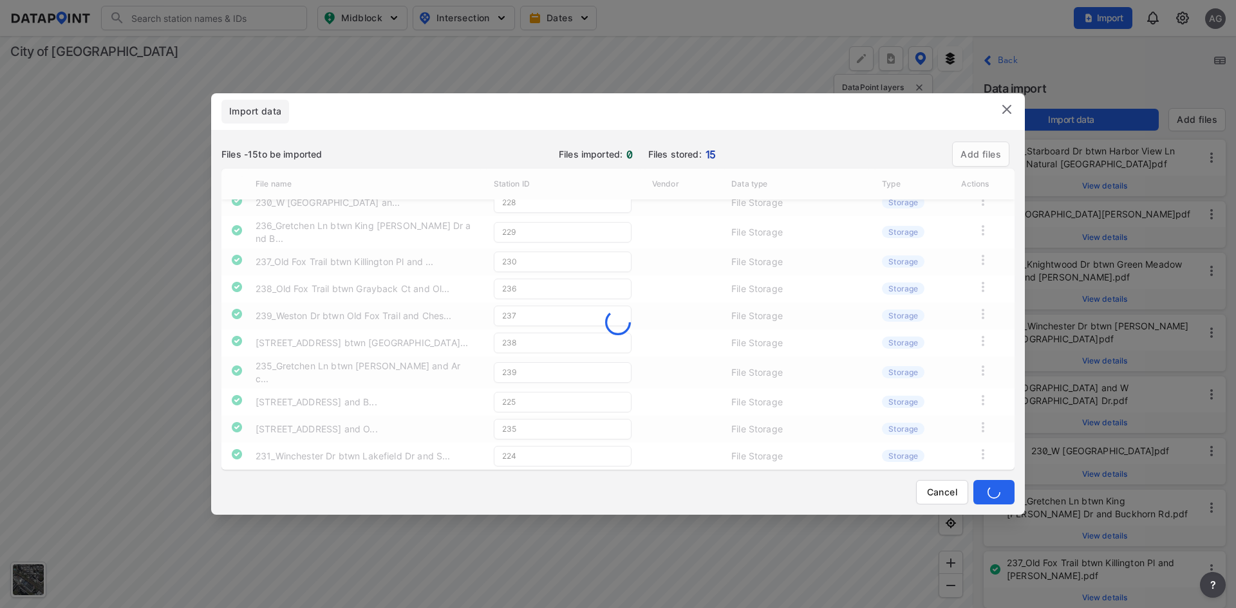
type input "235"
type input "224"
type input "227"
type input "231"
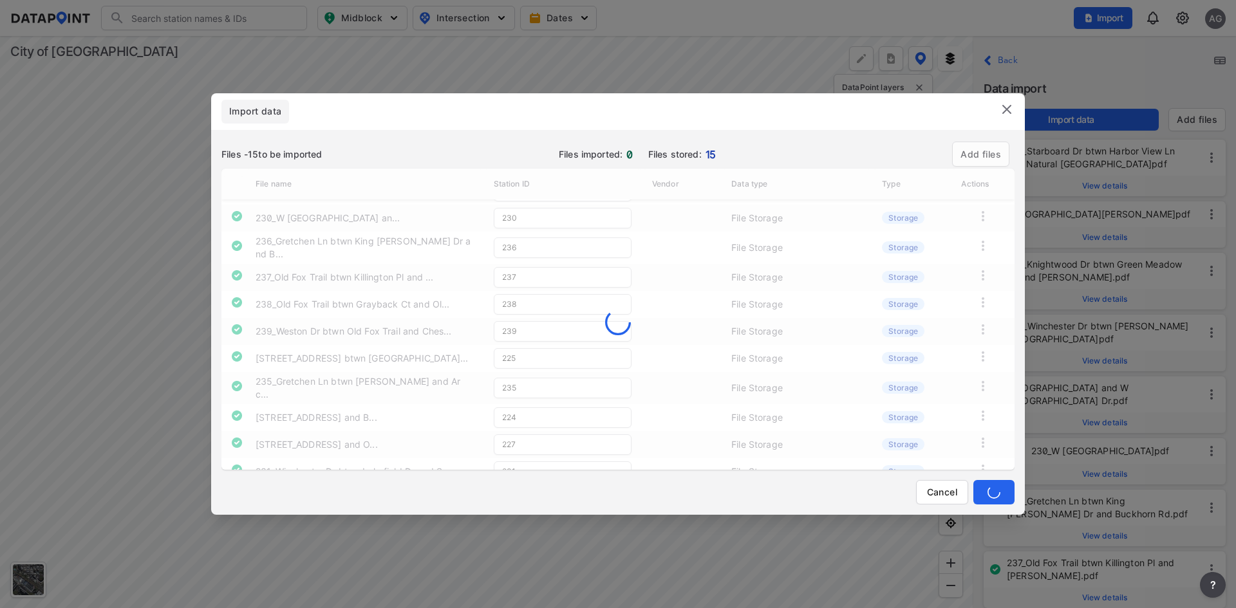
type input "226"
type input "228"
type input "229"
type input "230"
type input "236"
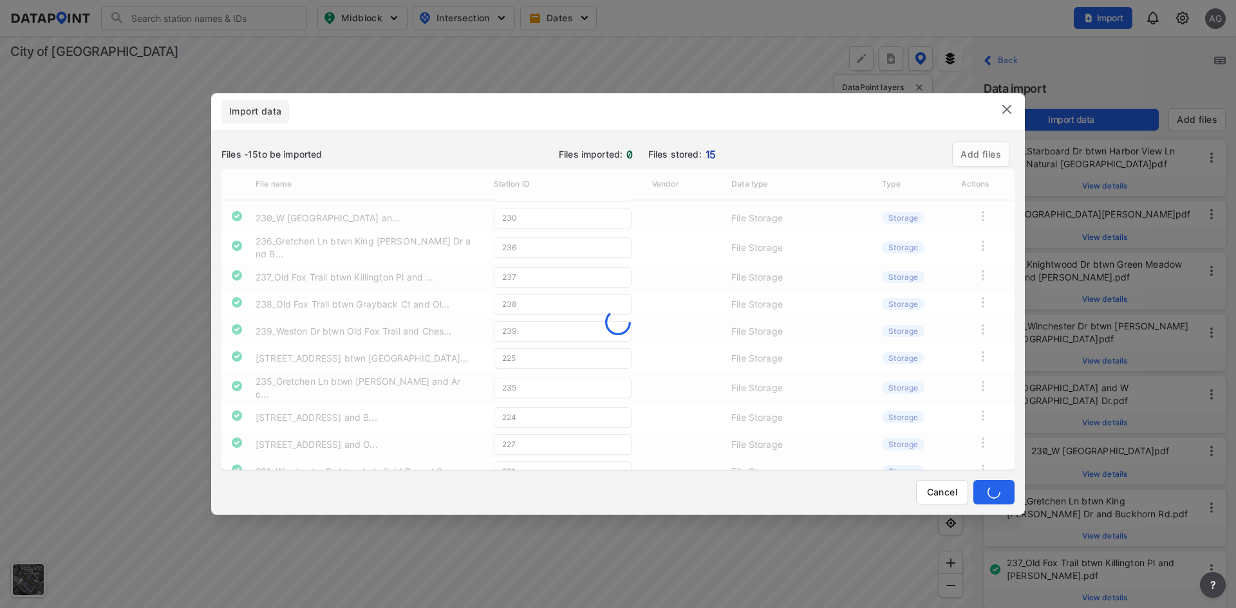
type input "237"
type input "238"
type input "239"
type input "225"
type input "235"
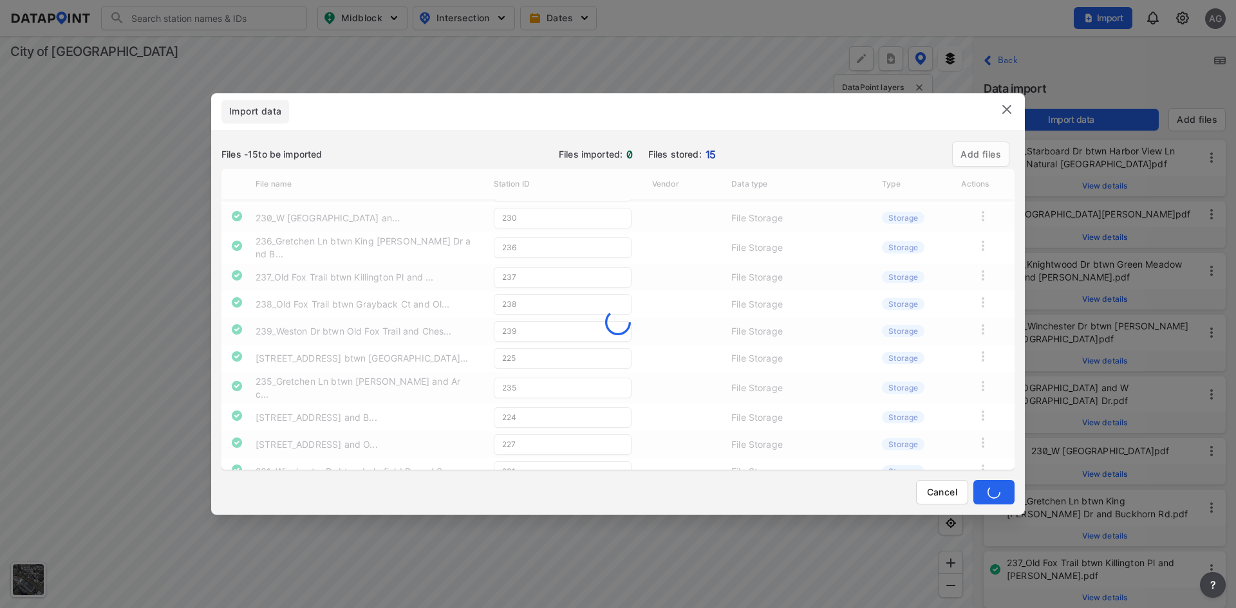
type input "224"
type input "227"
type input "231"
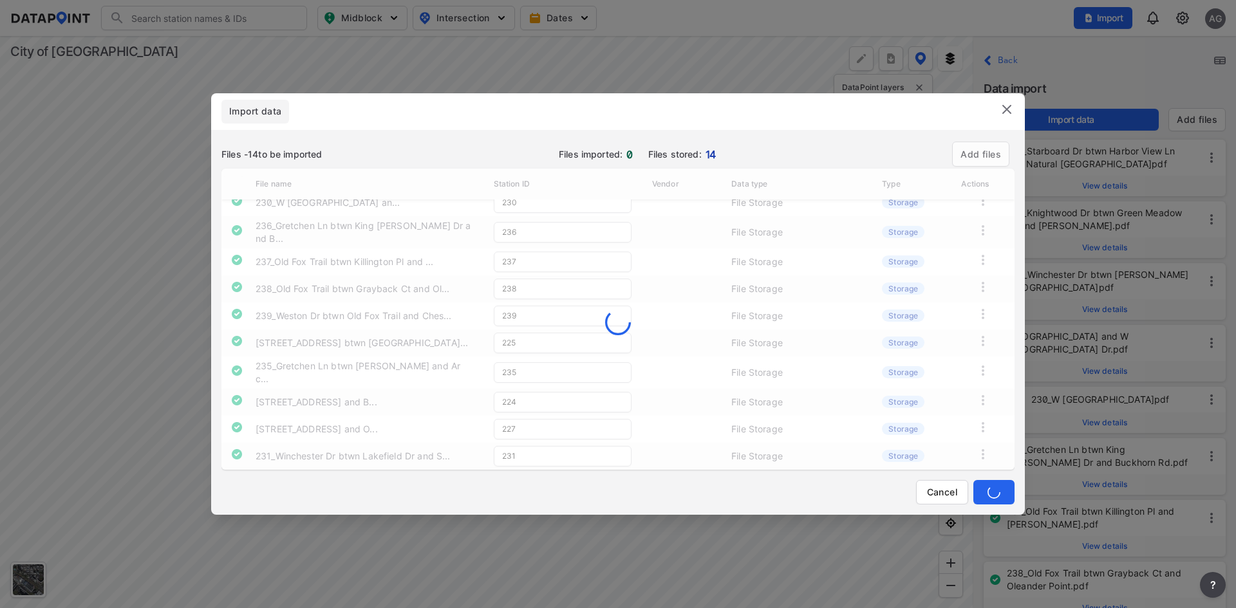
scroll to position [108, 0]
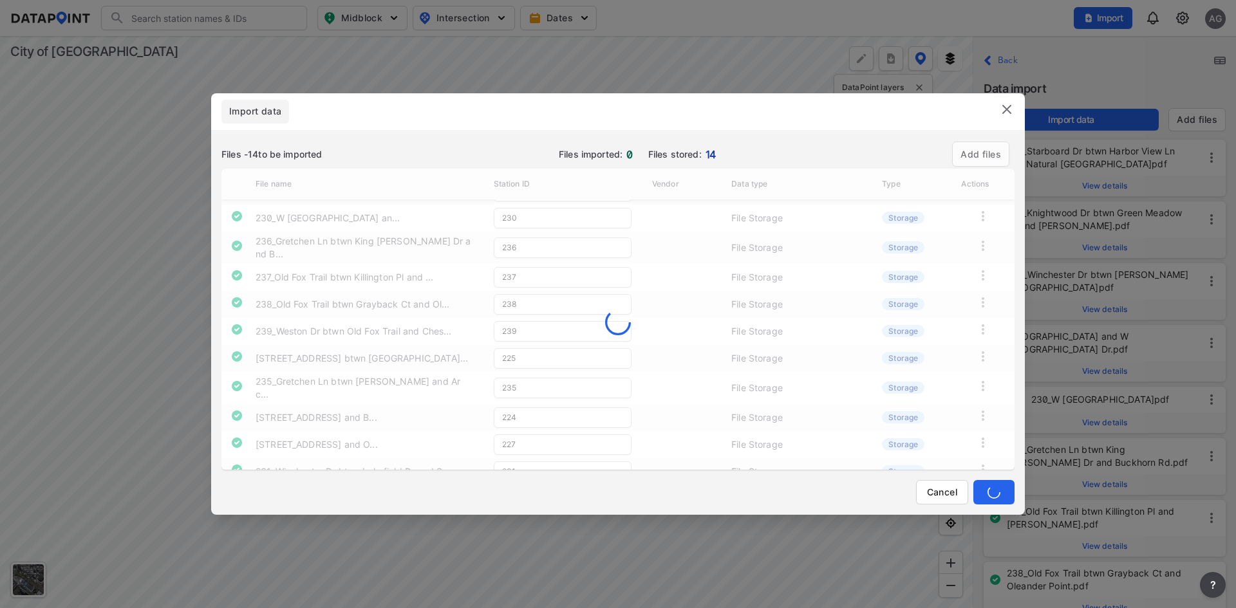
type input "226"
type input "229"
type input "230"
type input "236"
type input "237"
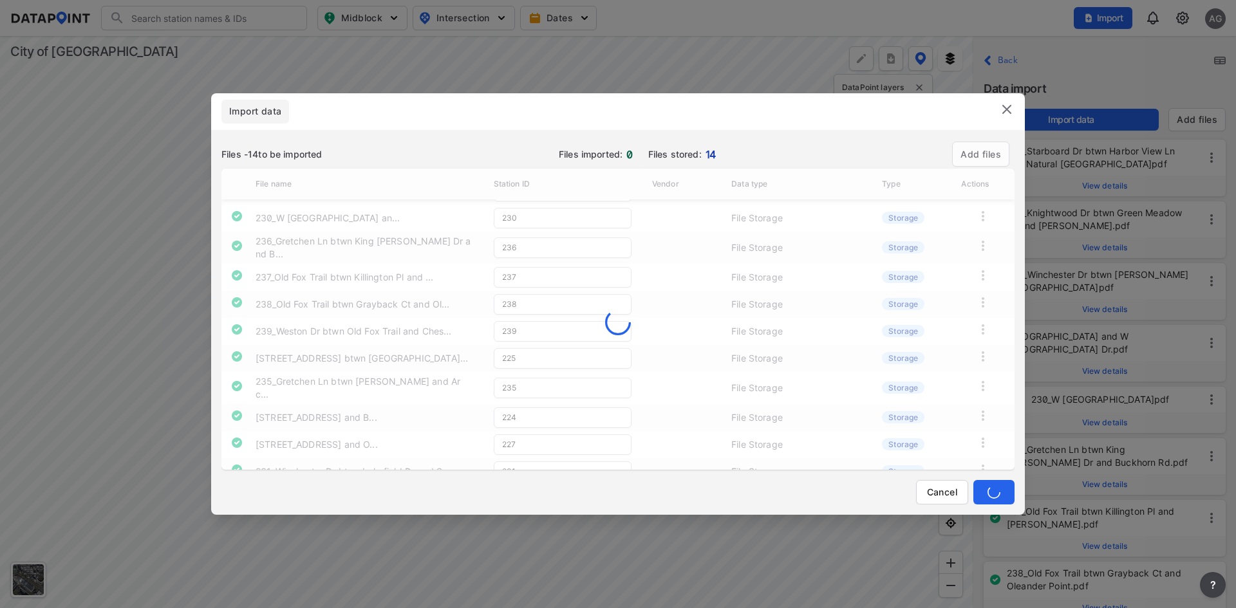
type input "238"
type input "239"
type input "225"
type input "235"
type input "229"
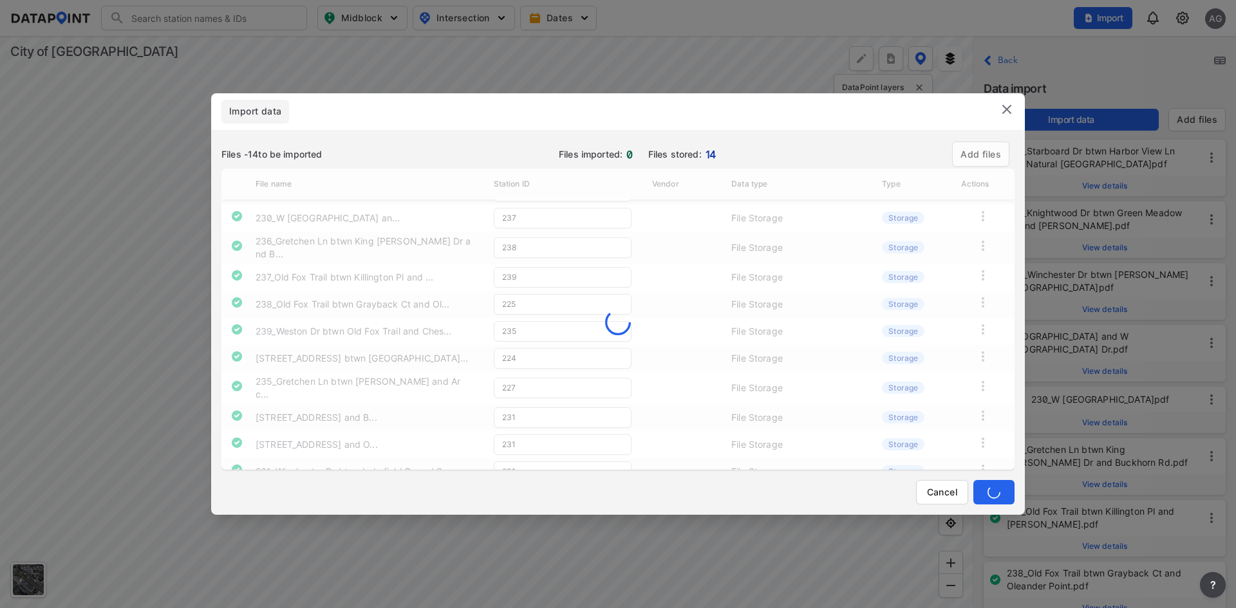
type input "230"
type input "236"
type input "237"
type input "238"
type input "239"
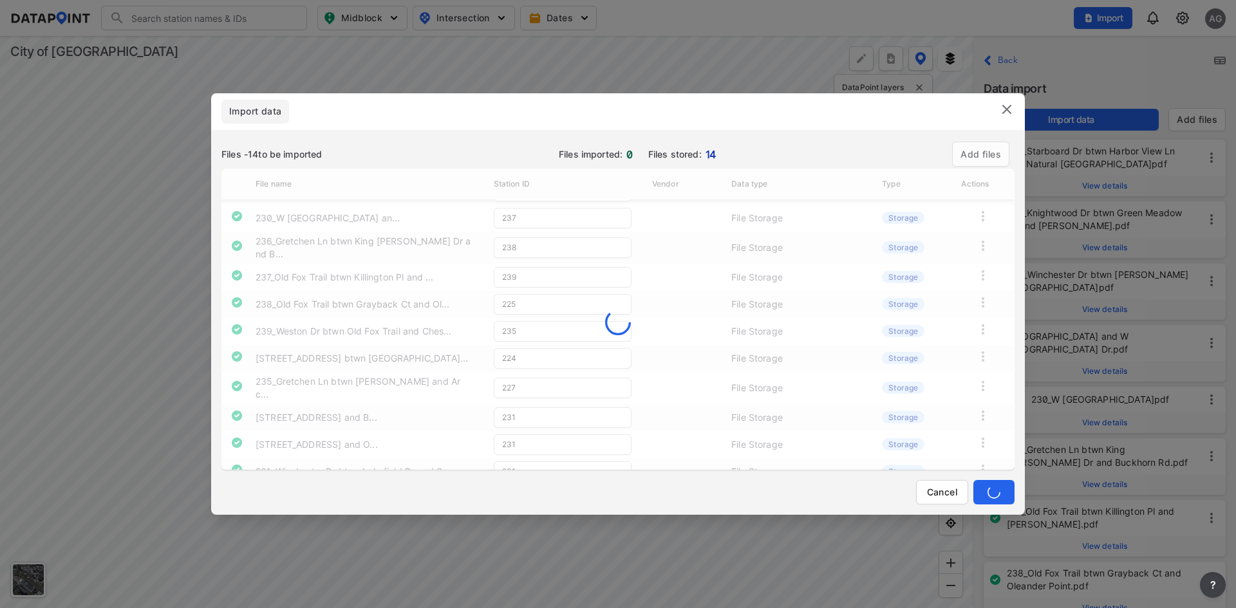
type input "225"
type input "235"
type input "224"
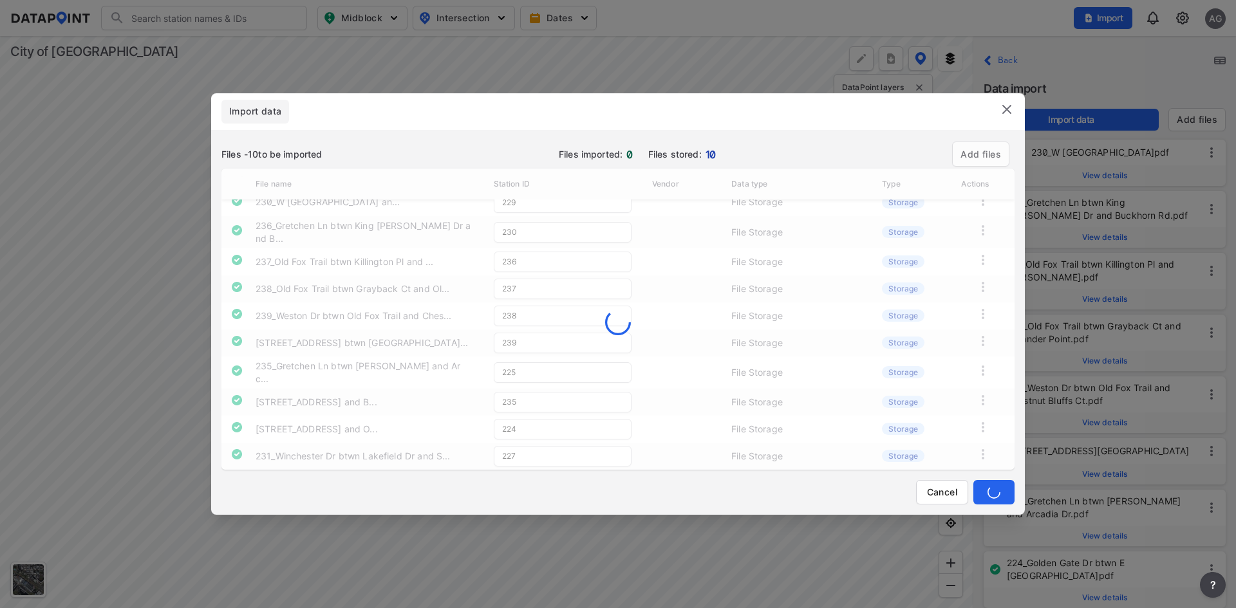
type input "230"
type input "236"
type input "237"
type input "238"
type input "239"
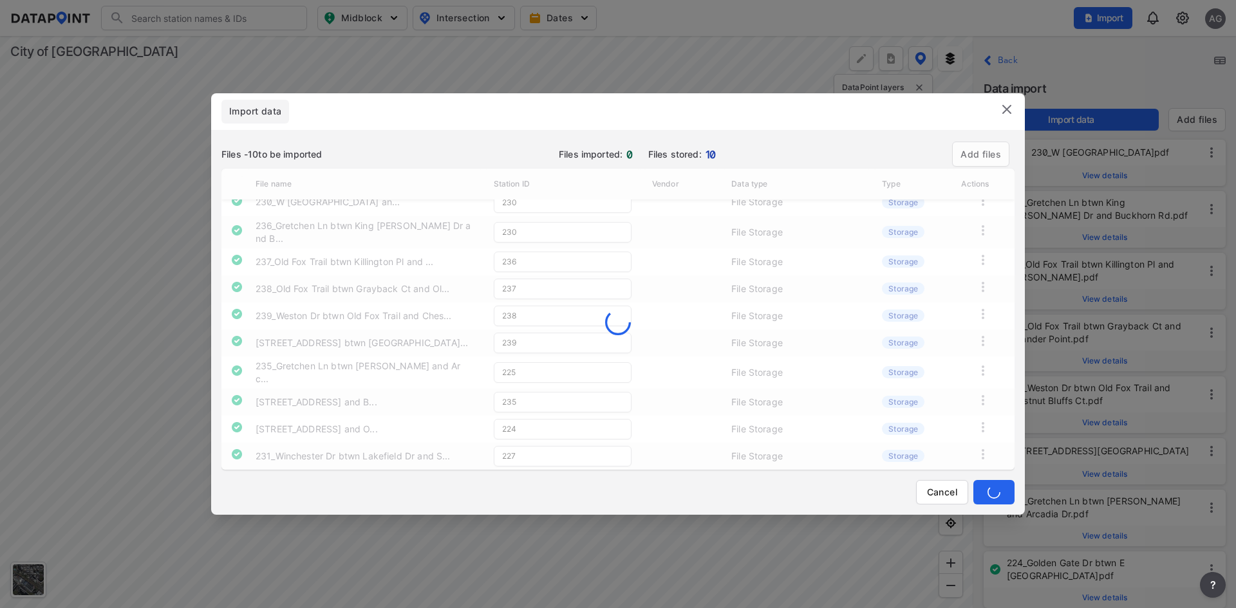
type input "225"
type input "235"
type input "224"
type input "227"
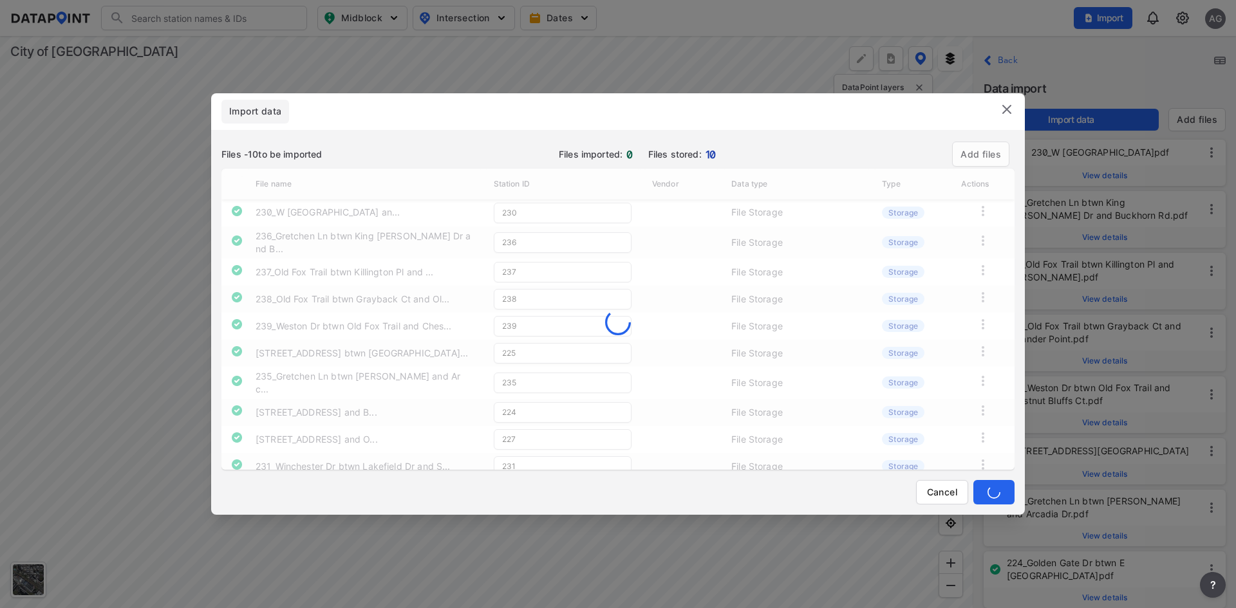
type input "238"
type input "239"
type input "225"
type input "235"
type input "224"
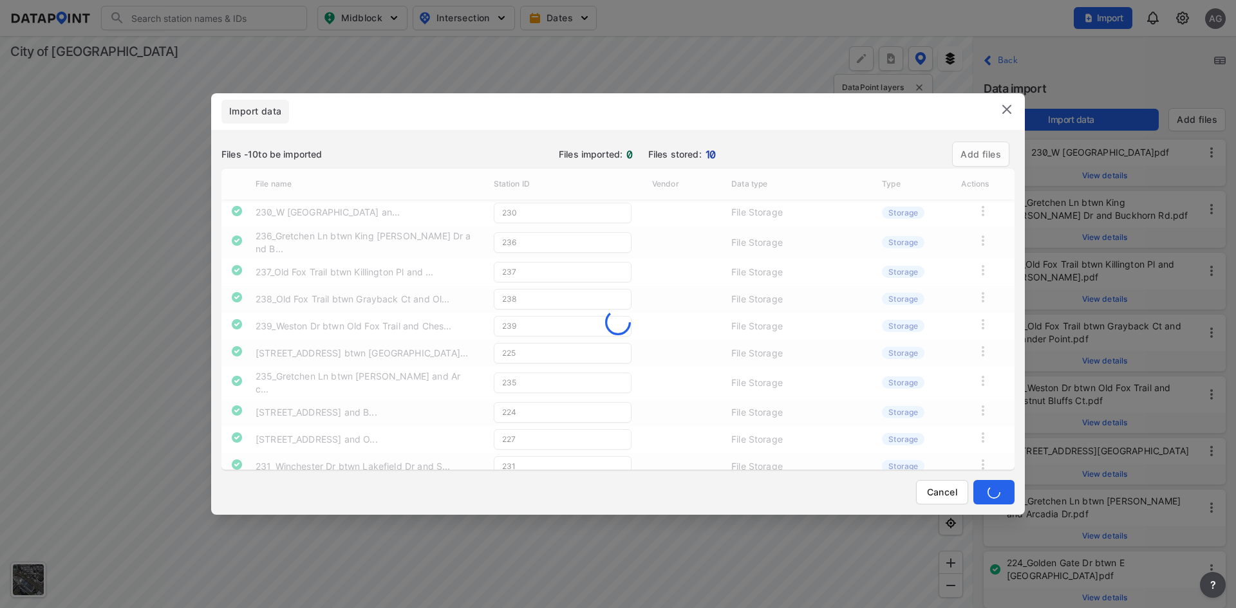
type input "227"
type input "231"
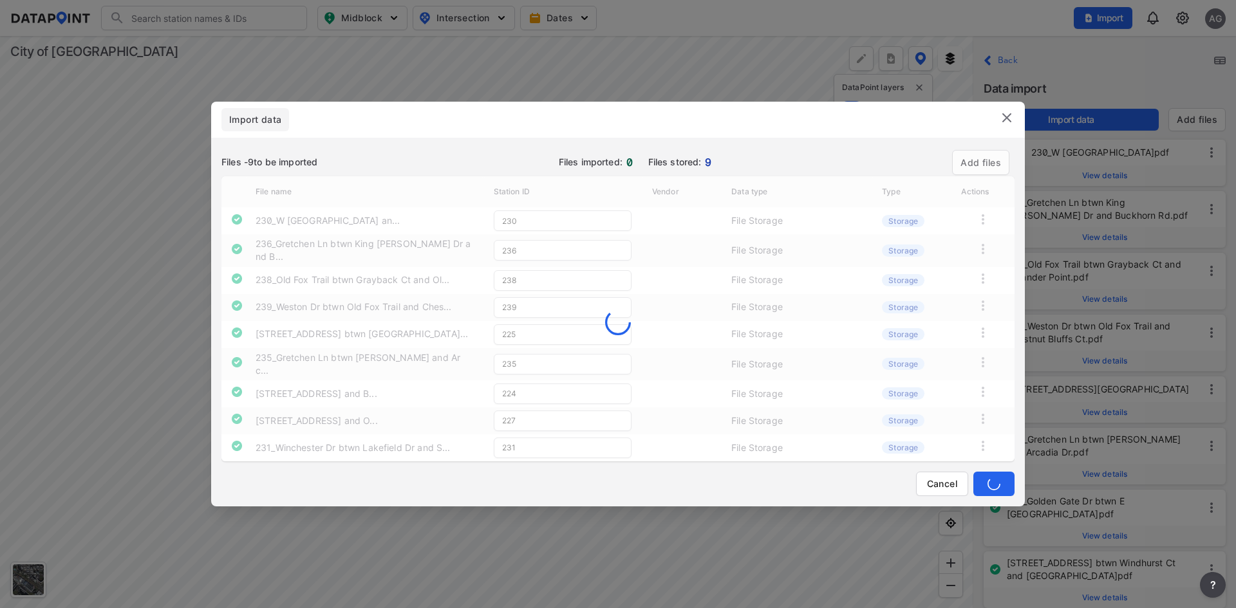
type input "235"
type input "224"
type input "227"
type input "231"
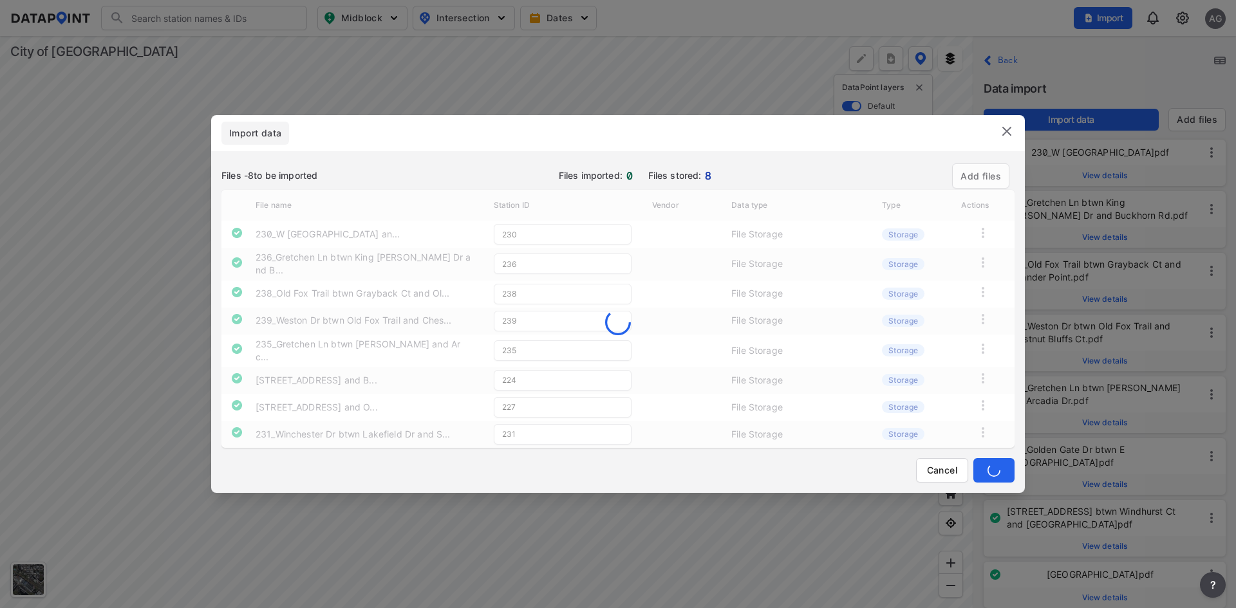
type input "236"
type input "235"
type input "224"
type input "227"
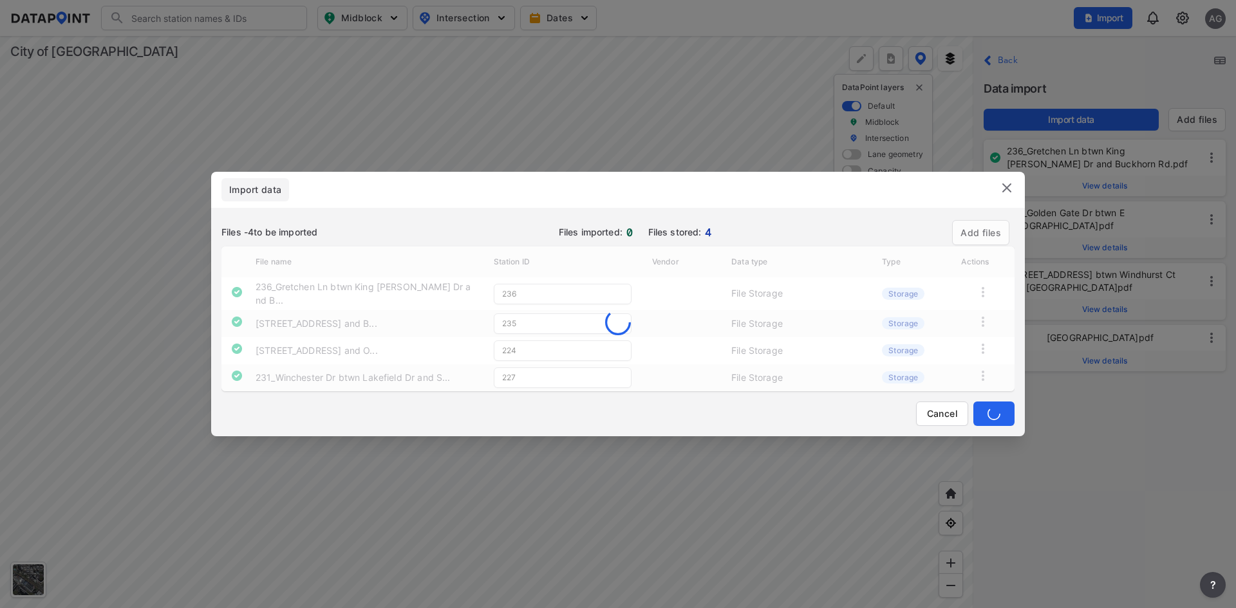
type input "224"
type input "227"
type input "231"
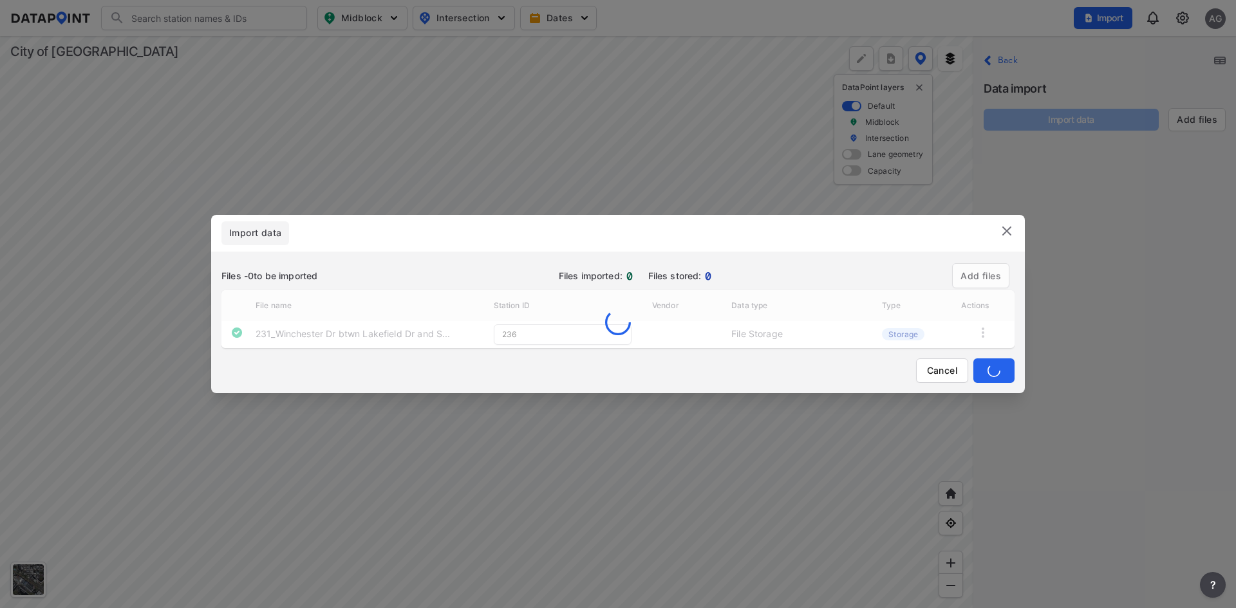
type input "231"
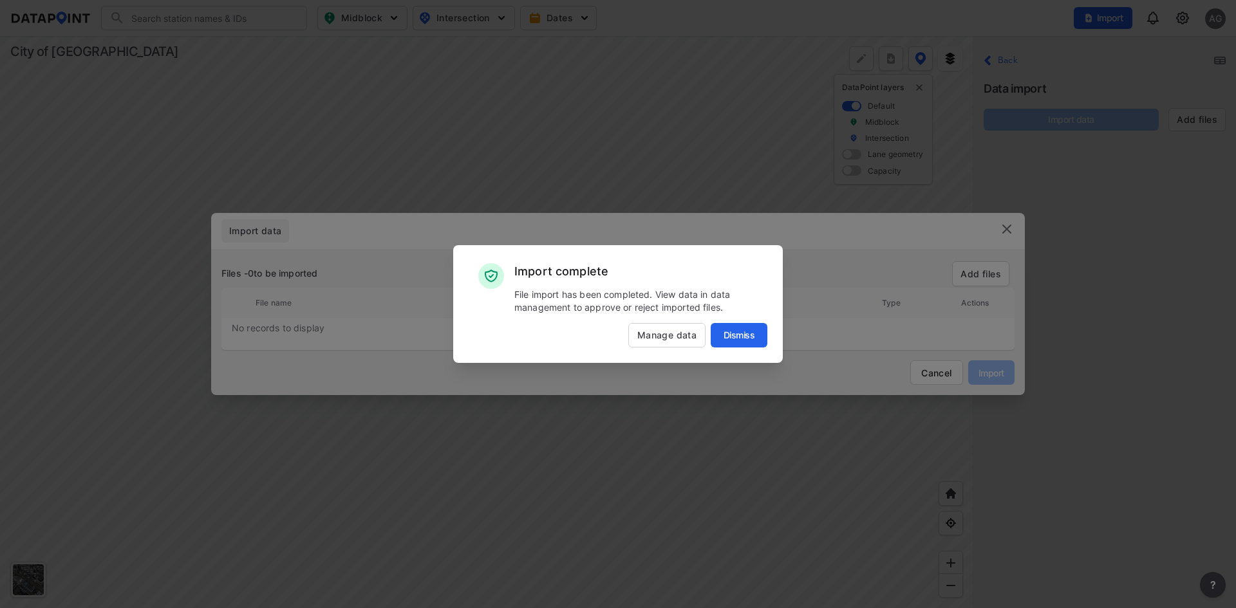
click at [670, 339] on span "Manage data" at bounding box center [667, 335] width 76 height 13
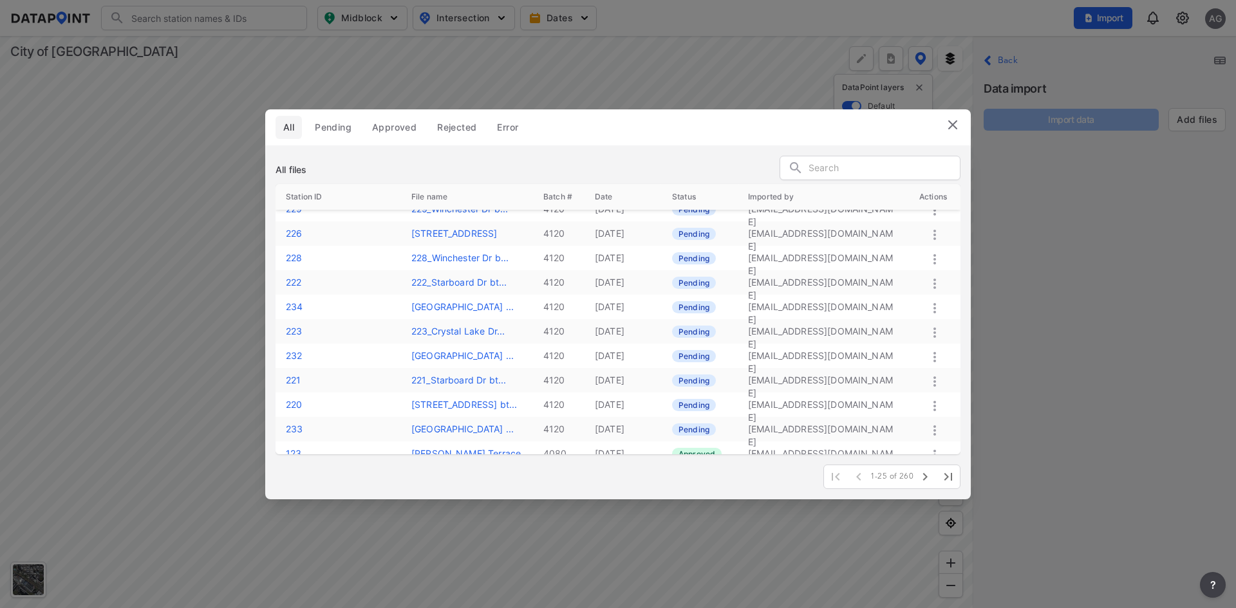
scroll to position [322, 0]
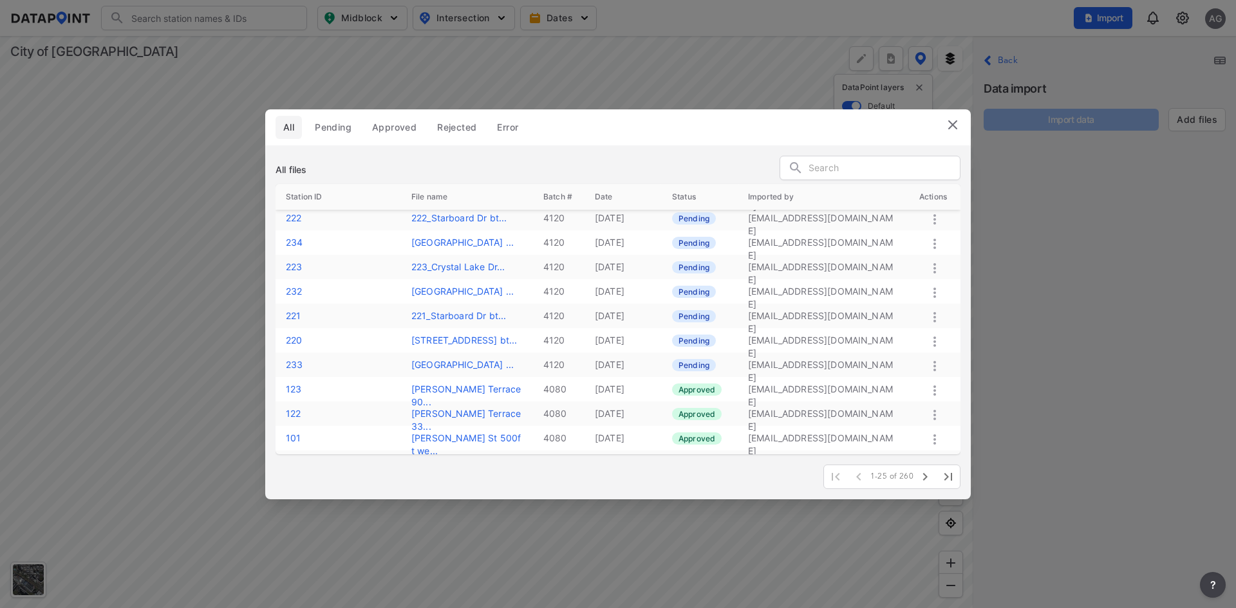
click at [344, 129] on span "Pending" at bounding box center [333, 127] width 37 height 13
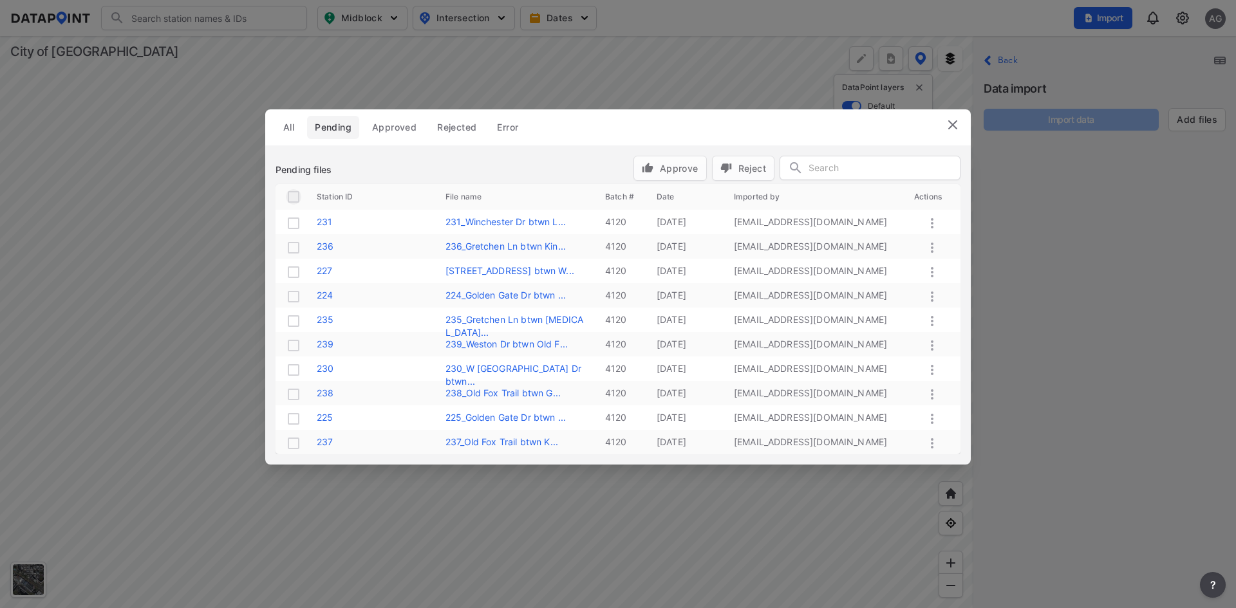
click at [291, 198] on input "checkbox" at bounding box center [293, 196] width 15 height 15
checkbox input "true"
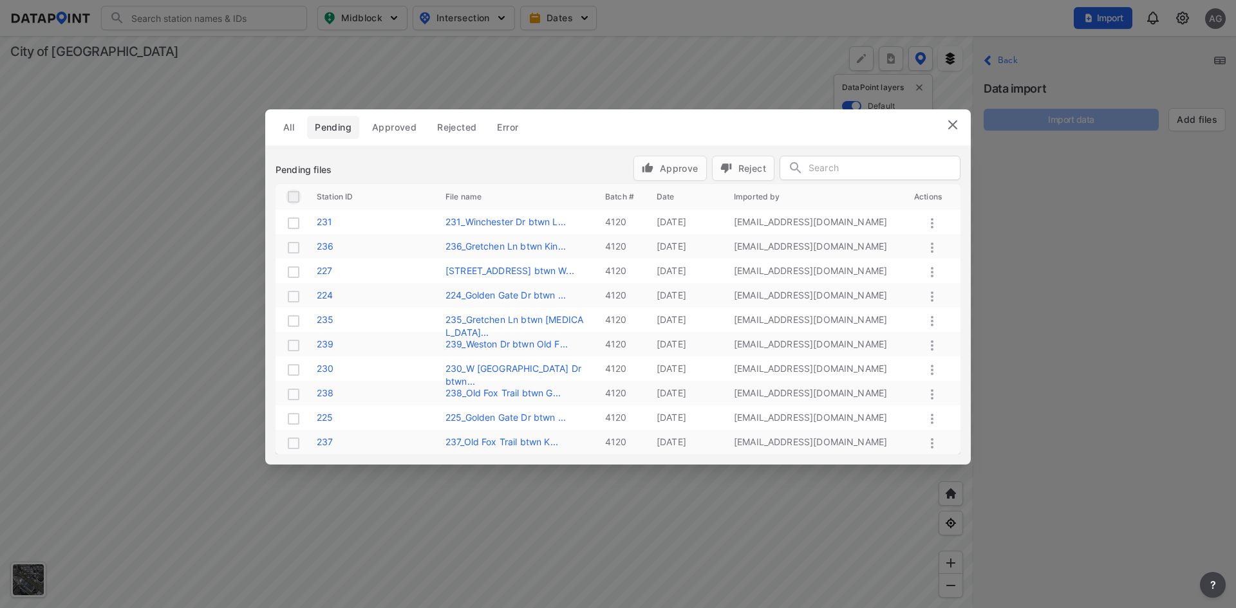
checkbox input "true"
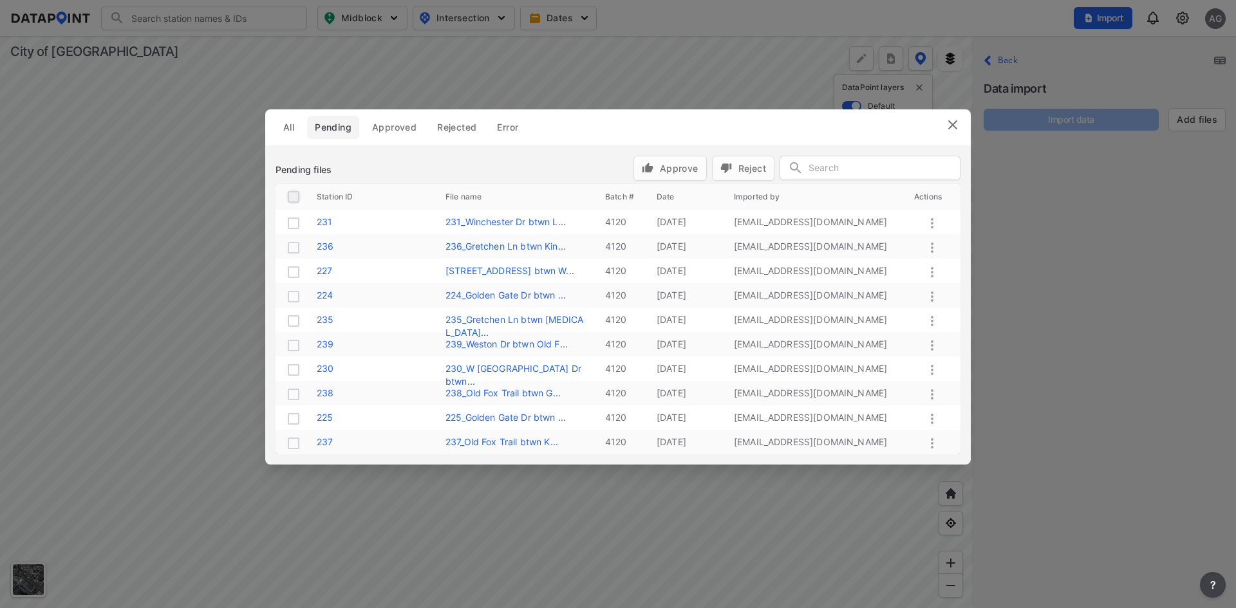
checkbox input "true"
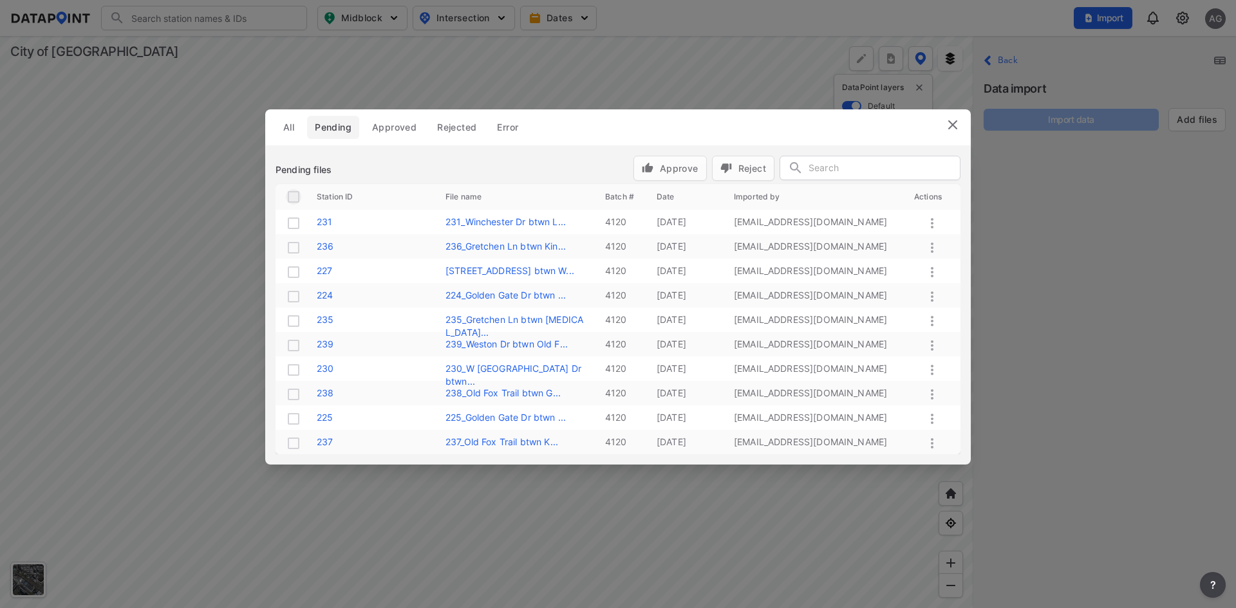
checkbox input "true"
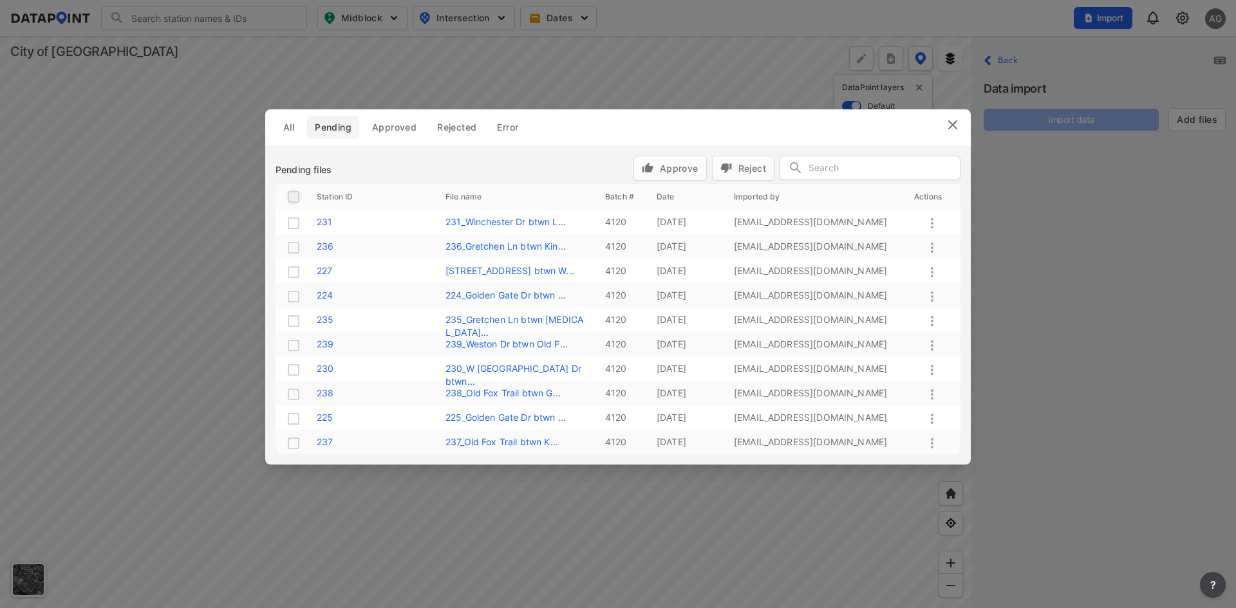
checkbox input "true"
click at [656, 174] on span "Approve" at bounding box center [670, 169] width 57 height 14
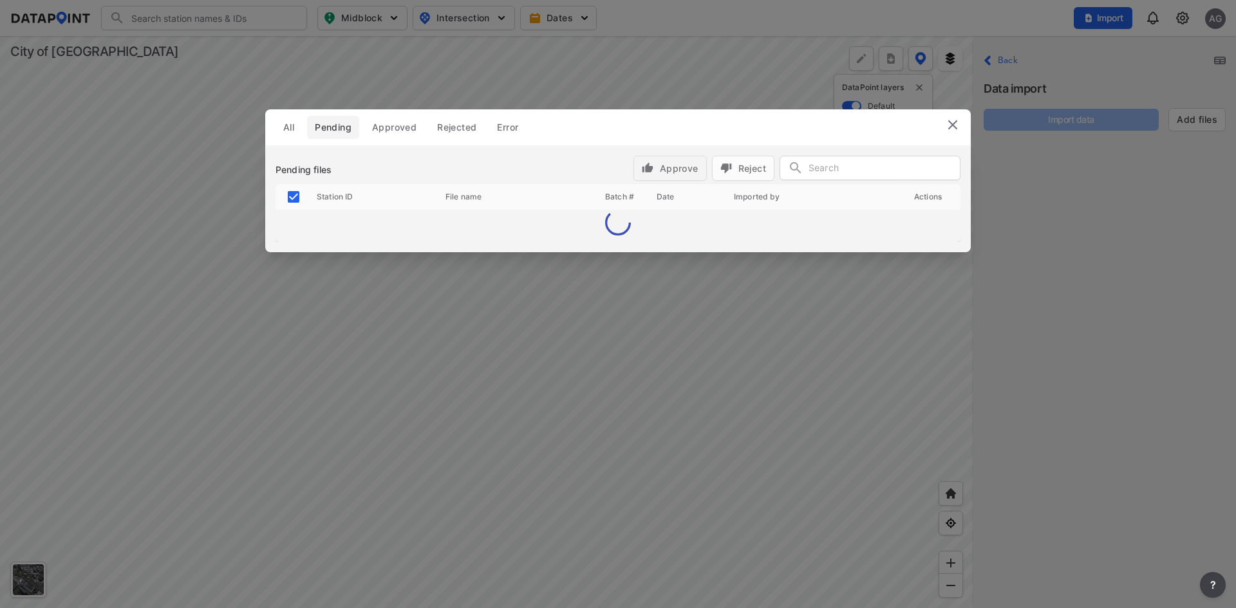
checkbox input "false"
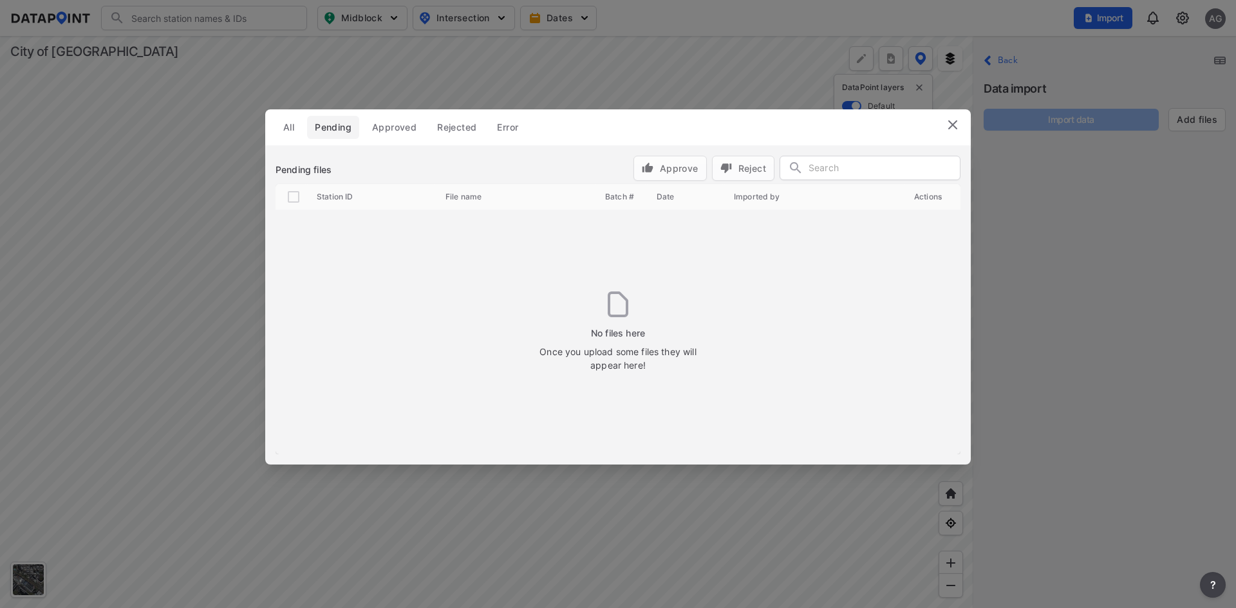
click at [956, 122] on img at bounding box center [952, 124] width 15 height 15
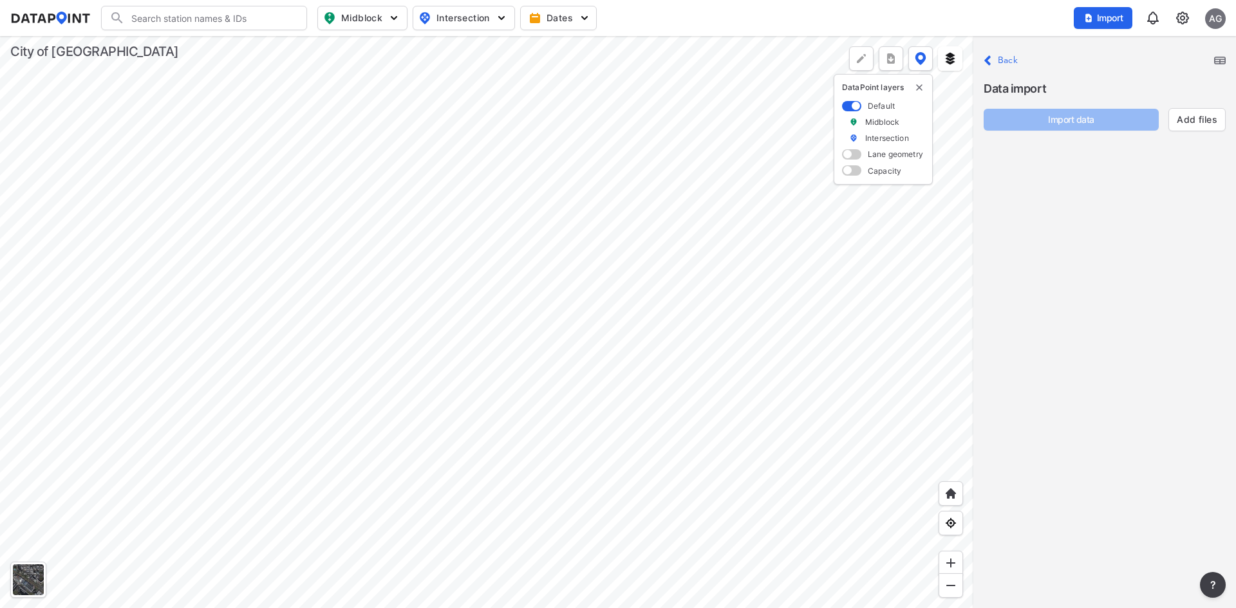
click at [1017, 63] on label "Back" at bounding box center [1008, 60] width 20 height 9
